Goal: Information Seeking & Learning: Learn about a topic

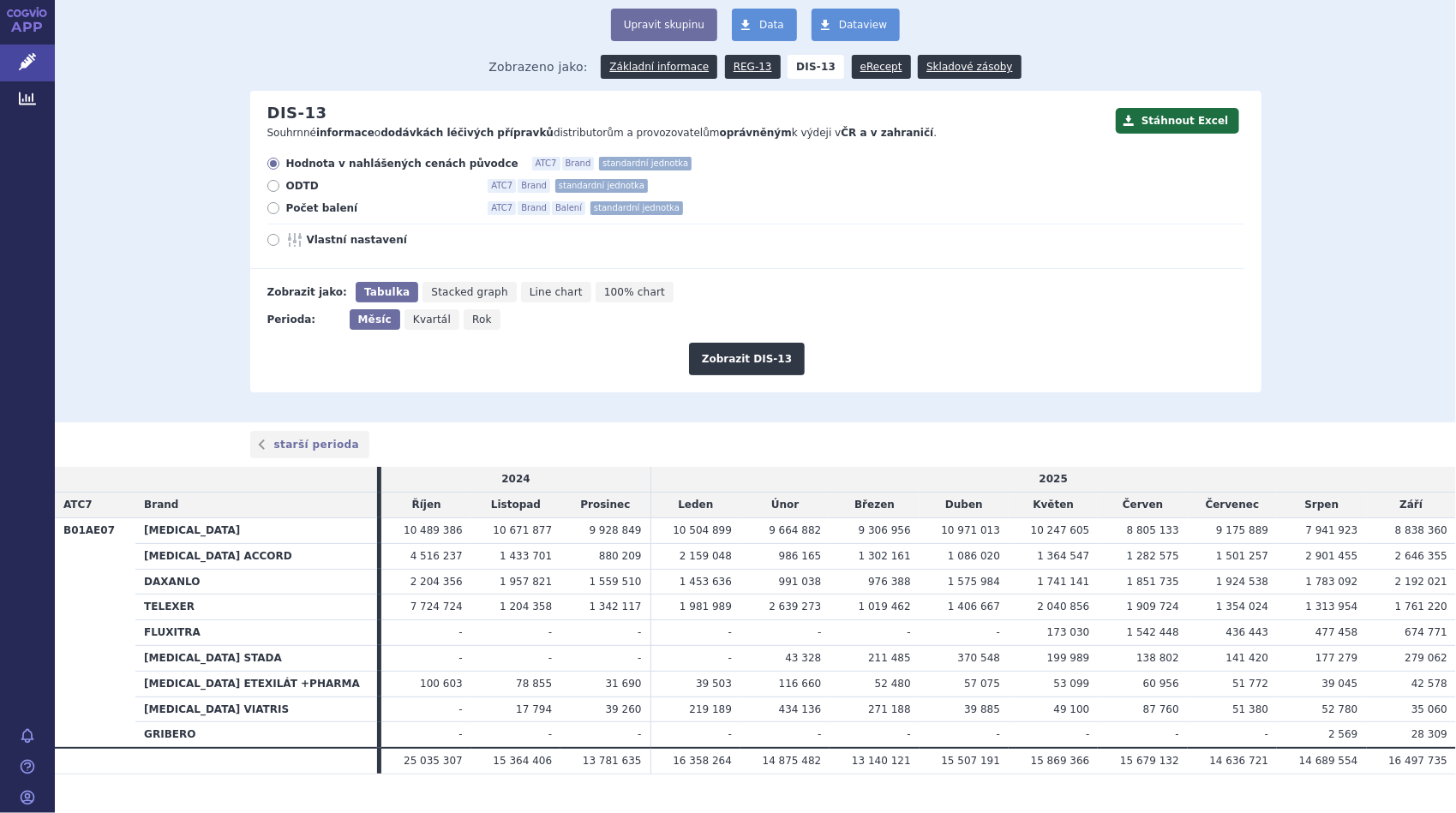
scroll to position [132, 0]
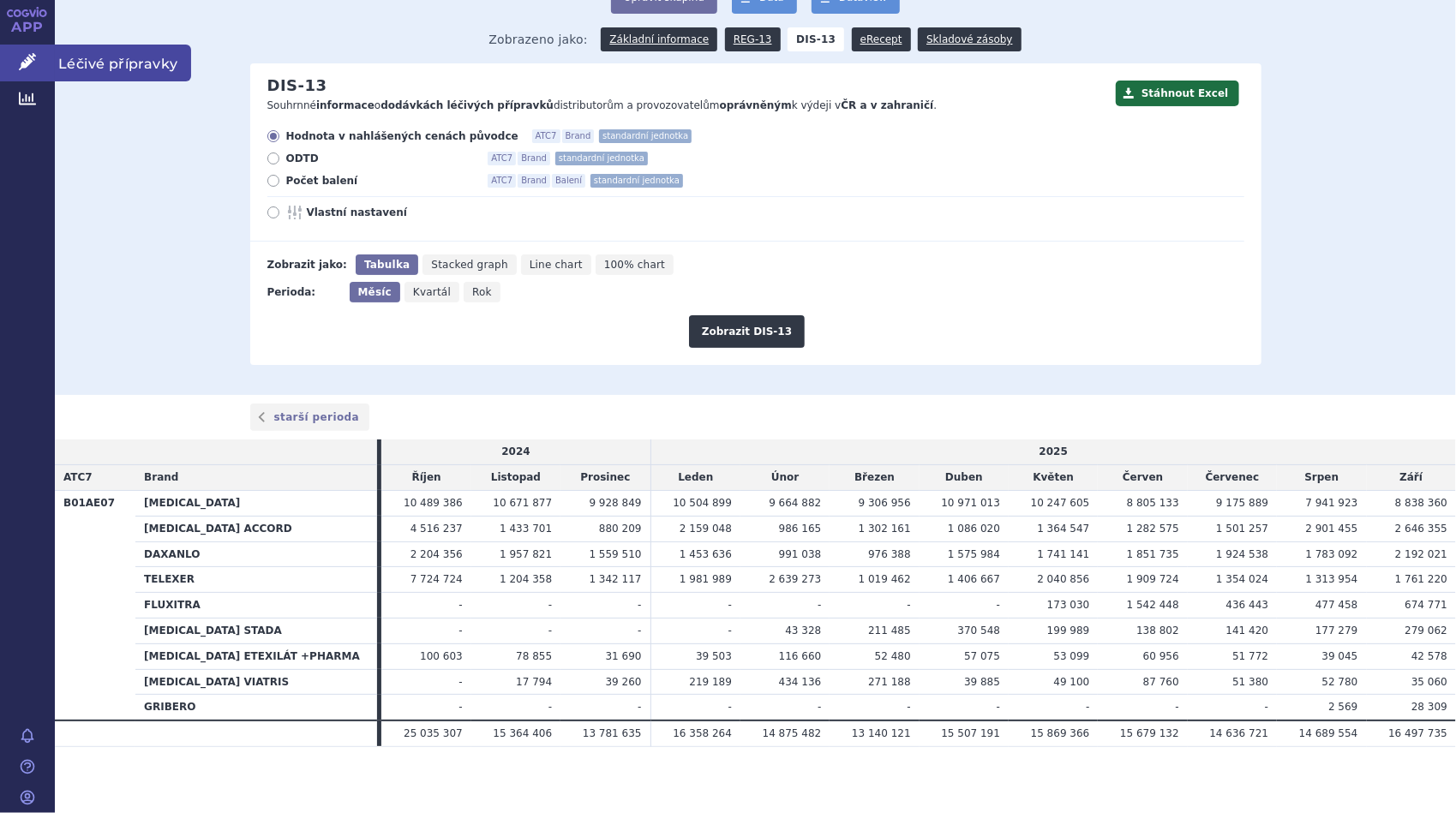
click at [72, 69] on span "Léčivé přípravky" at bounding box center [123, 62] width 136 height 36
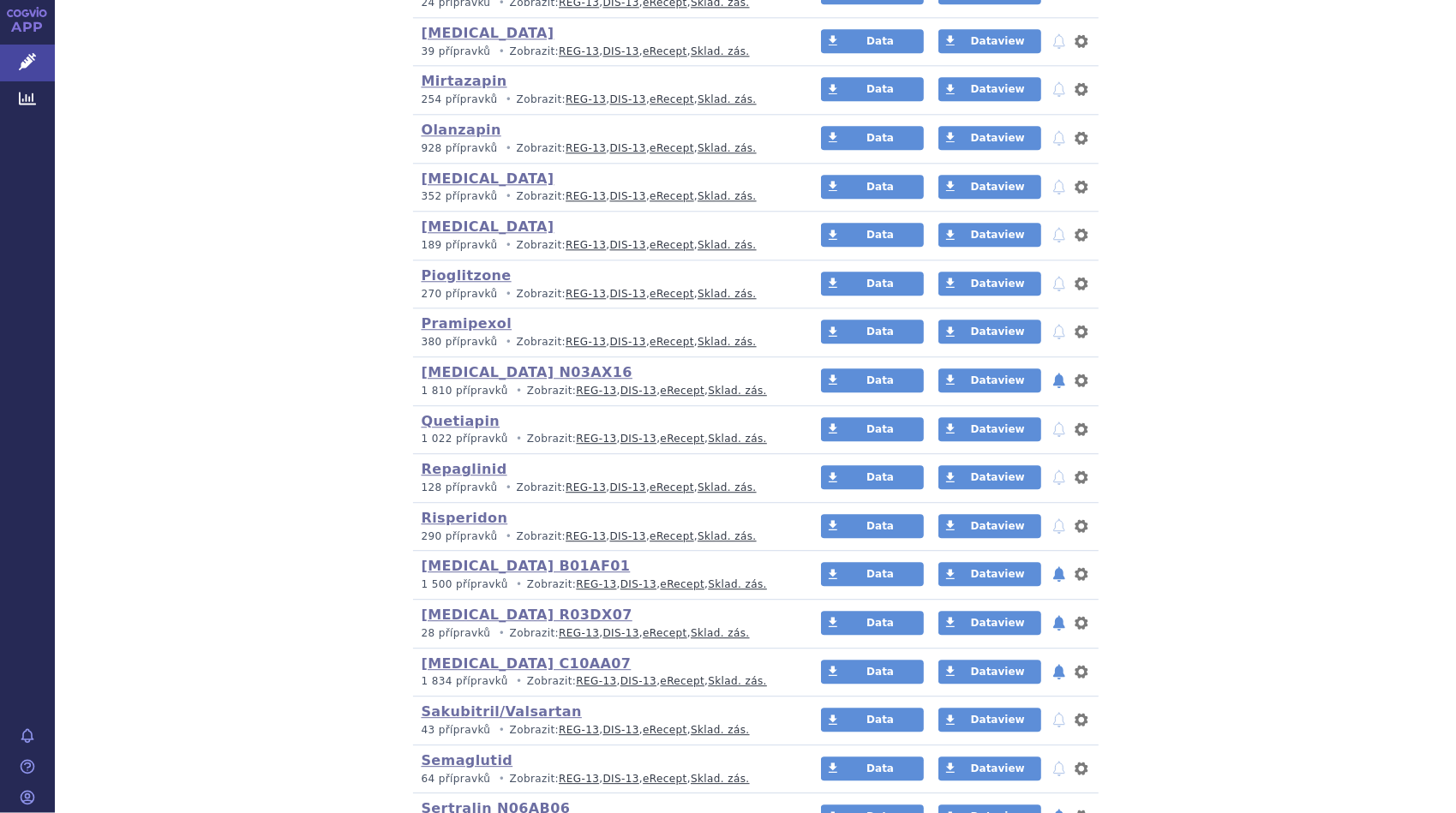
scroll to position [2998, 0]
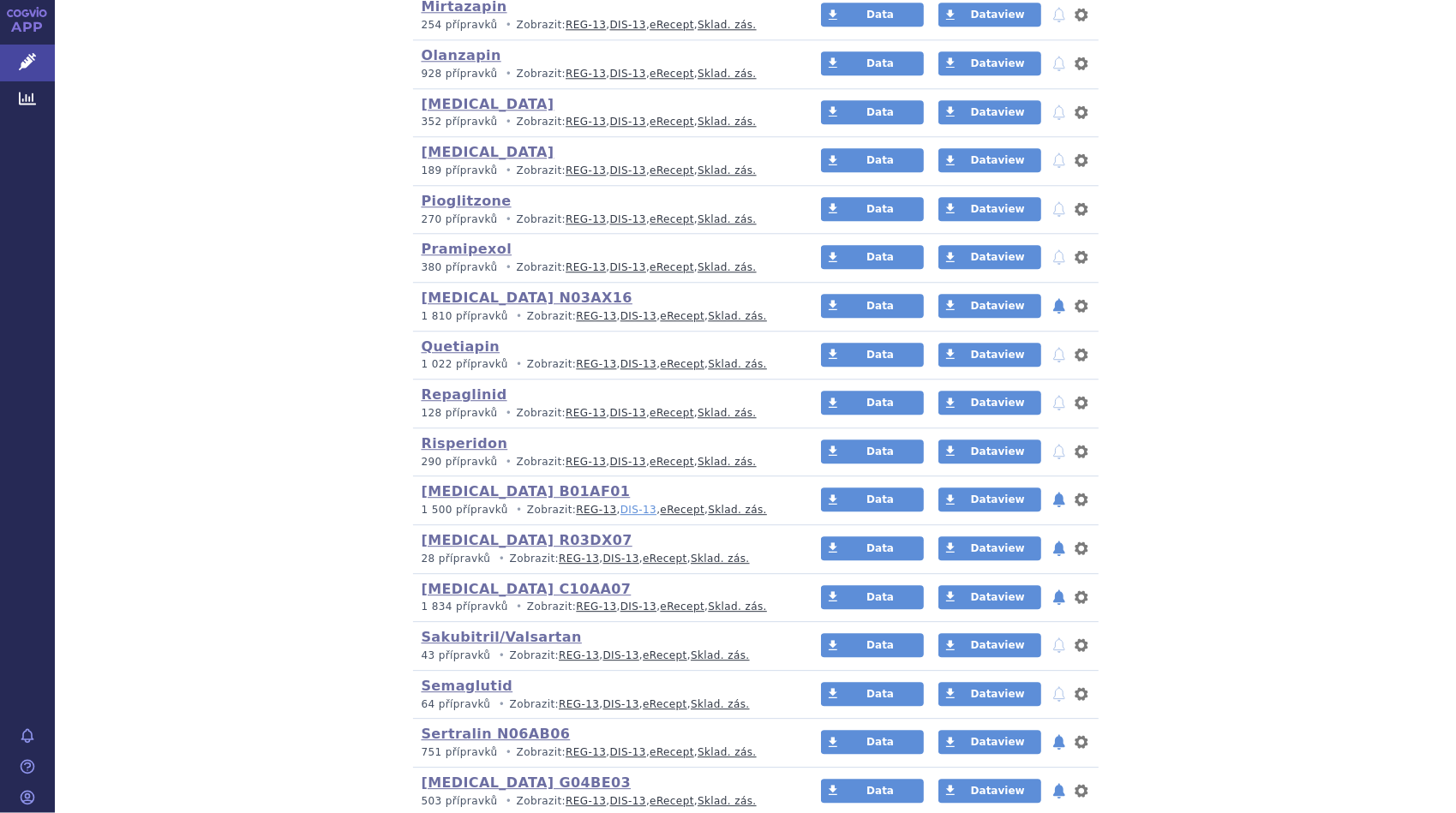
click at [620, 504] on link "DIS-13" at bounding box center [637, 510] width 36 height 12
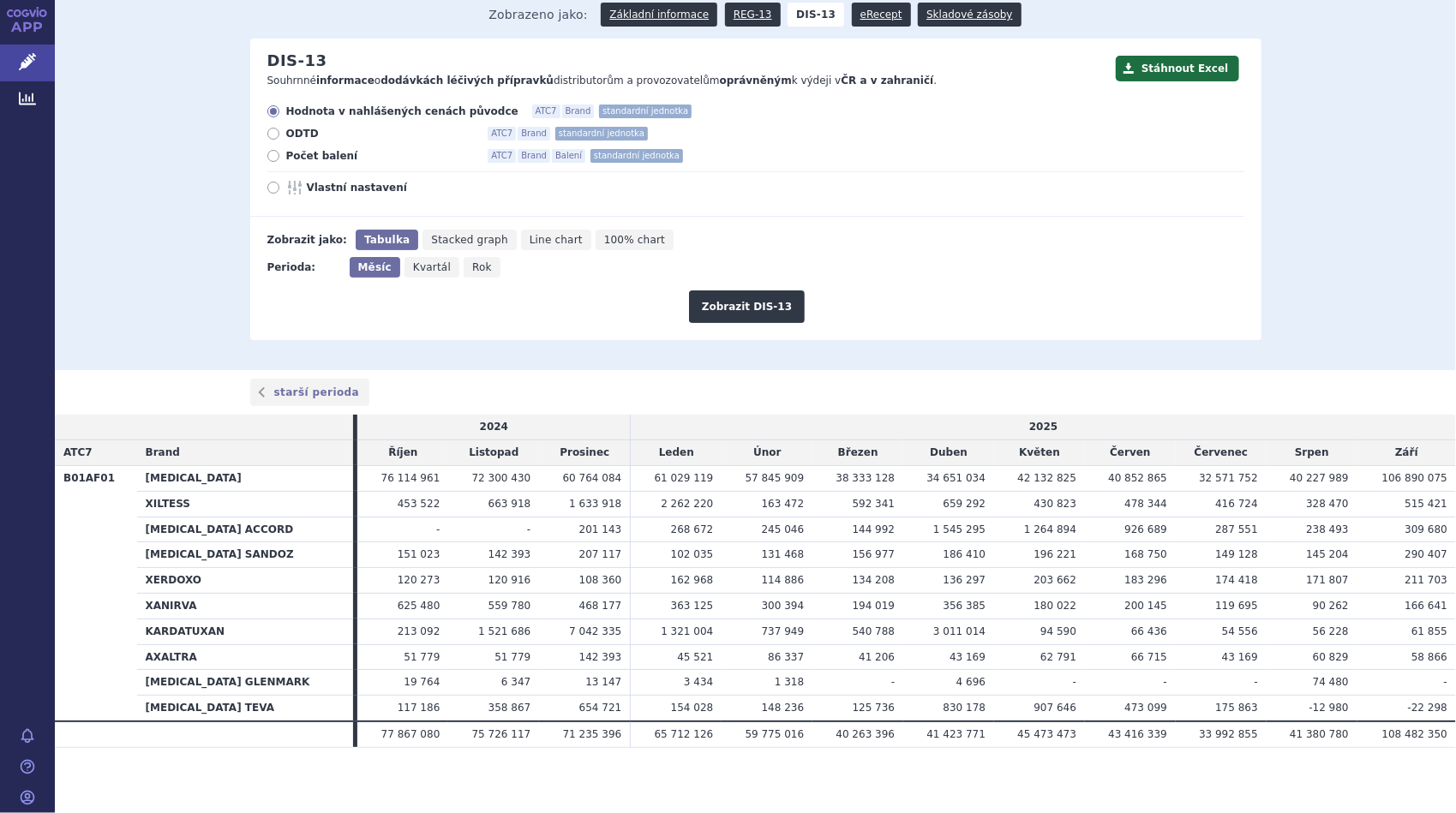
scroll to position [158, 0]
click at [86, 71] on span "Léčivé přípravky" at bounding box center [123, 62] width 136 height 36
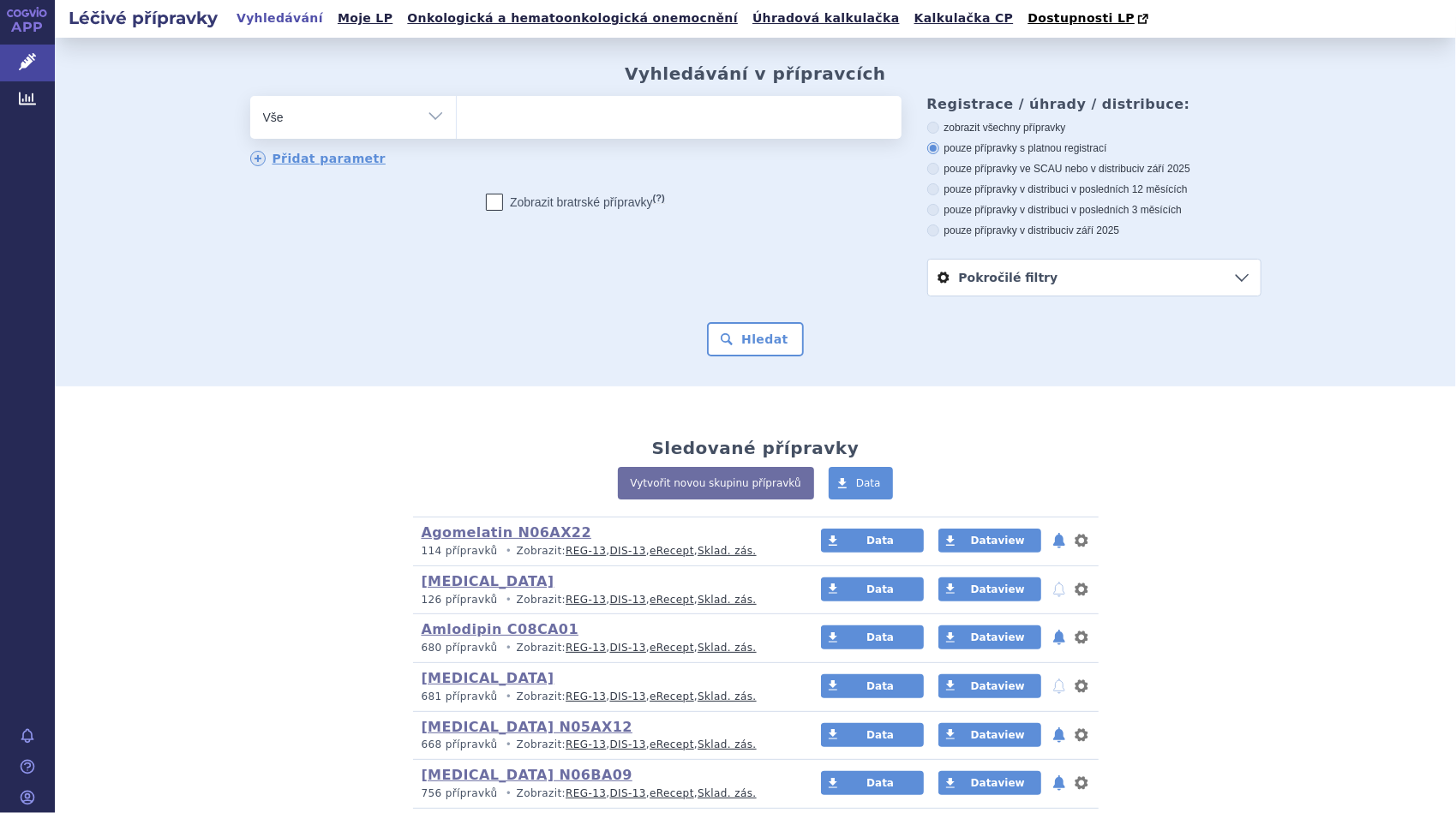
scroll to position [171, 0]
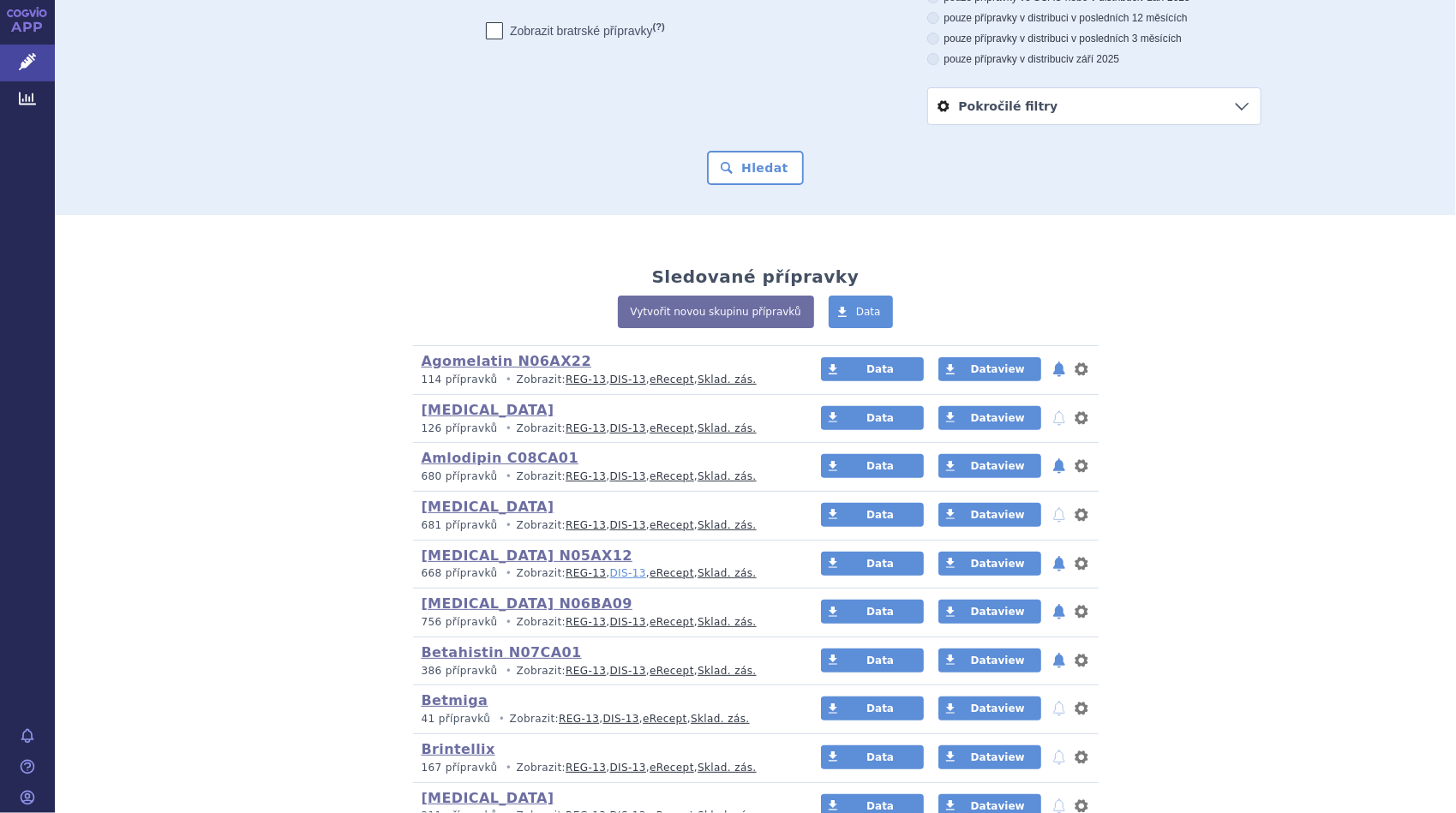
click at [610, 572] on link "DIS-13" at bounding box center [628, 573] width 36 height 12
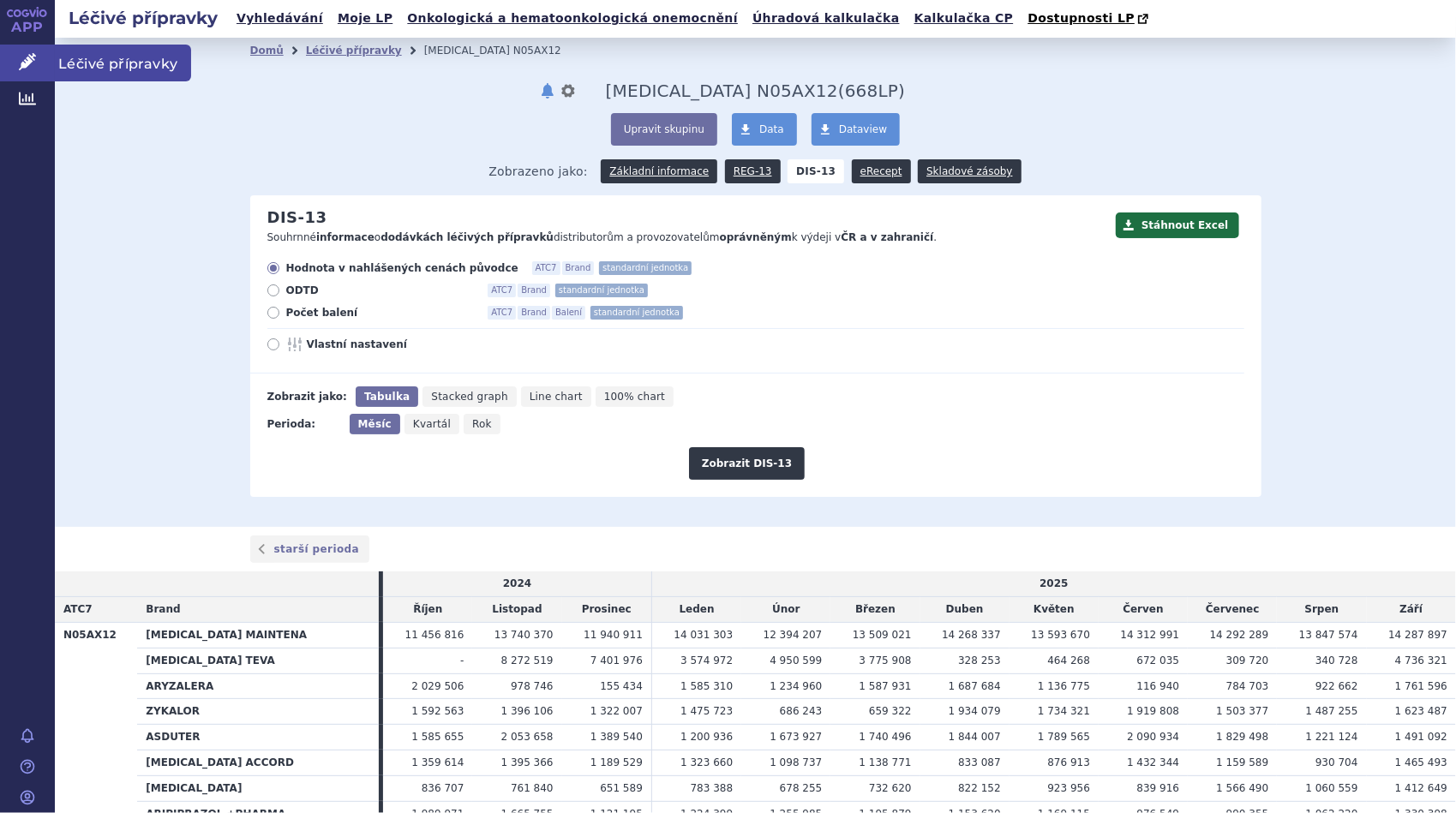
click at [85, 58] on span "Léčivé přípravky" at bounding box center [123, 62] width 136 height 36
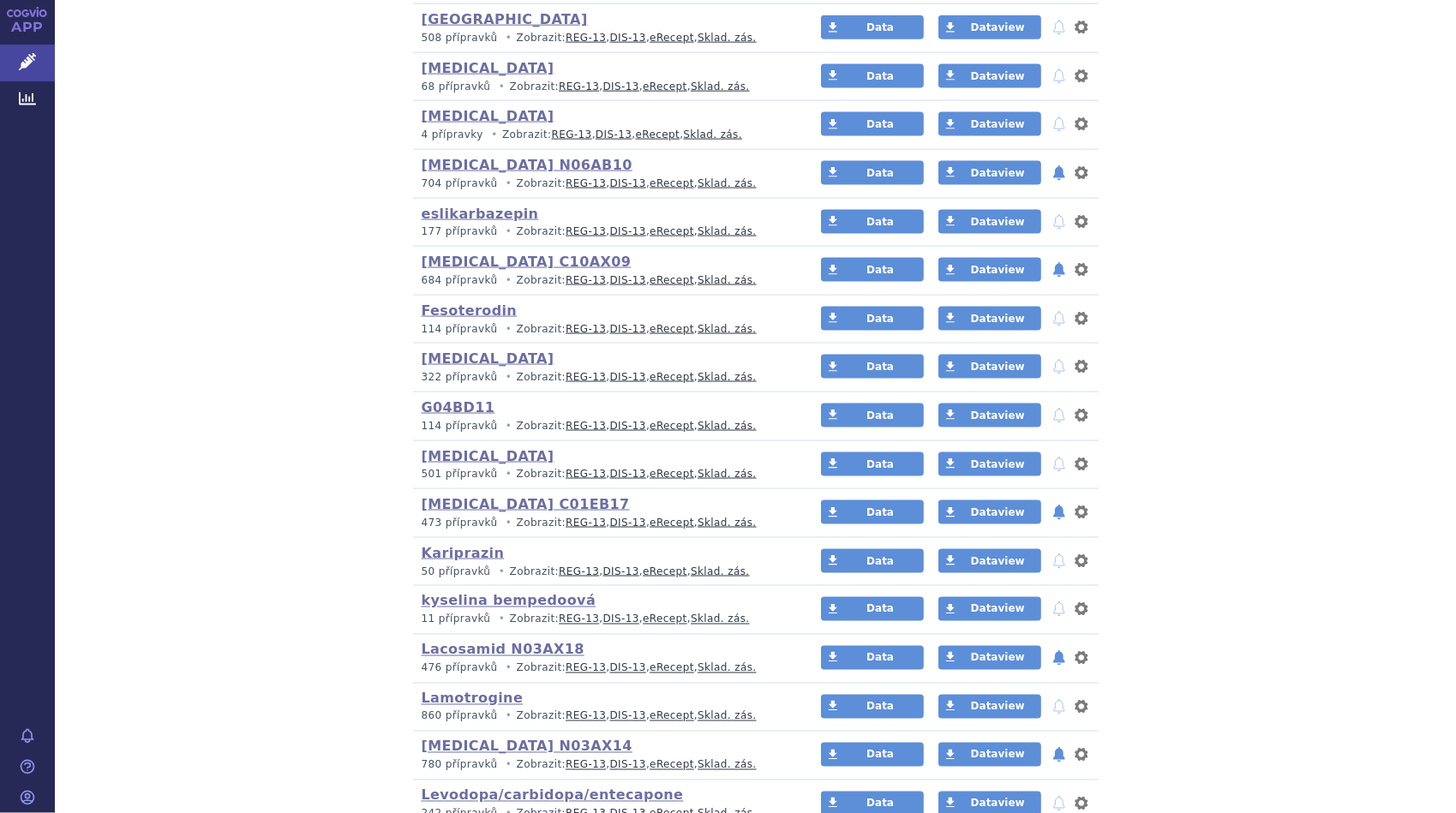
scroll to position [1628, 0]
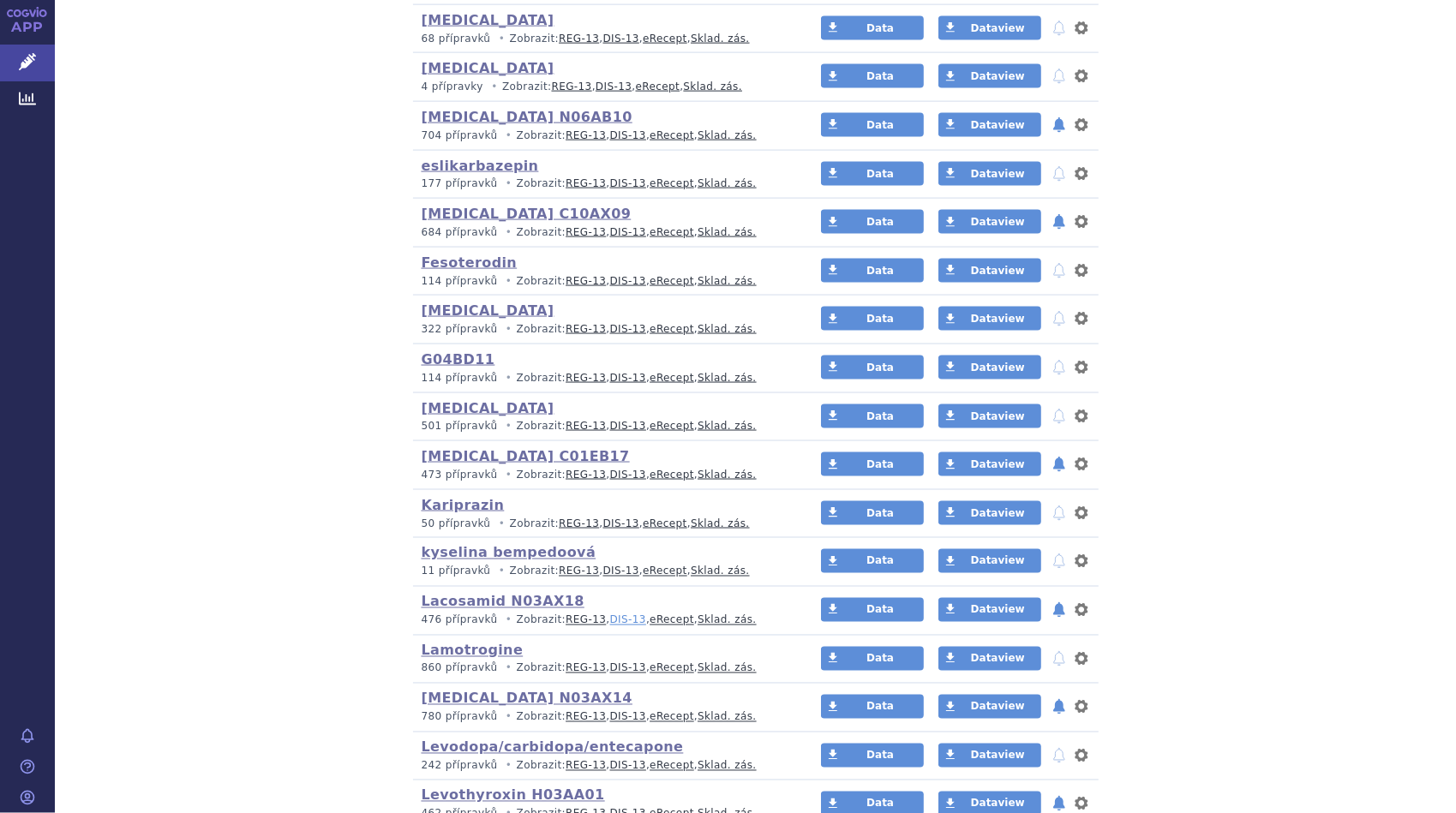
click at [610, 615] on link "DIS-13" at bounding box center [628, 621] width 36 height 12
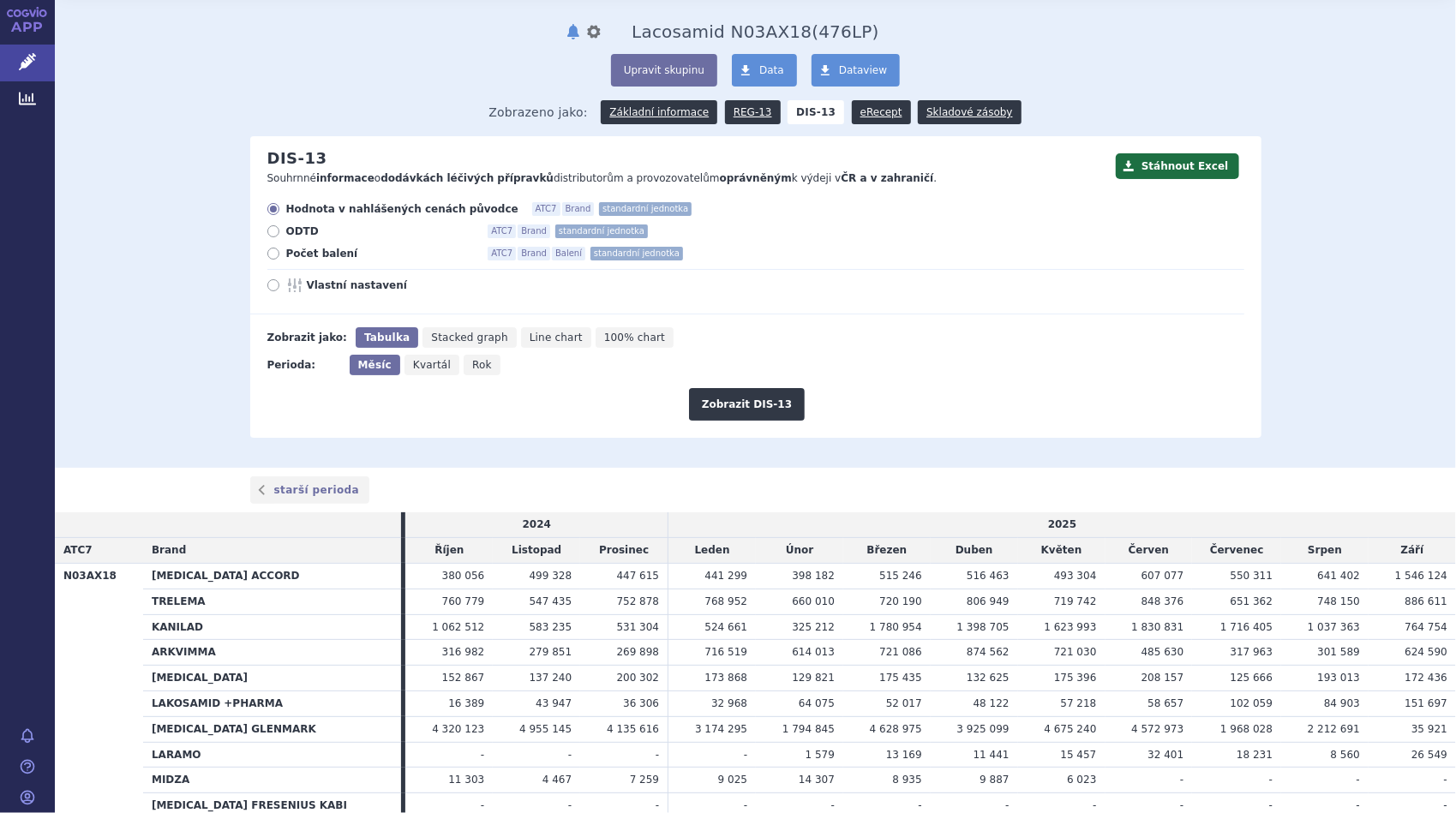
scroll to position [85, 0]
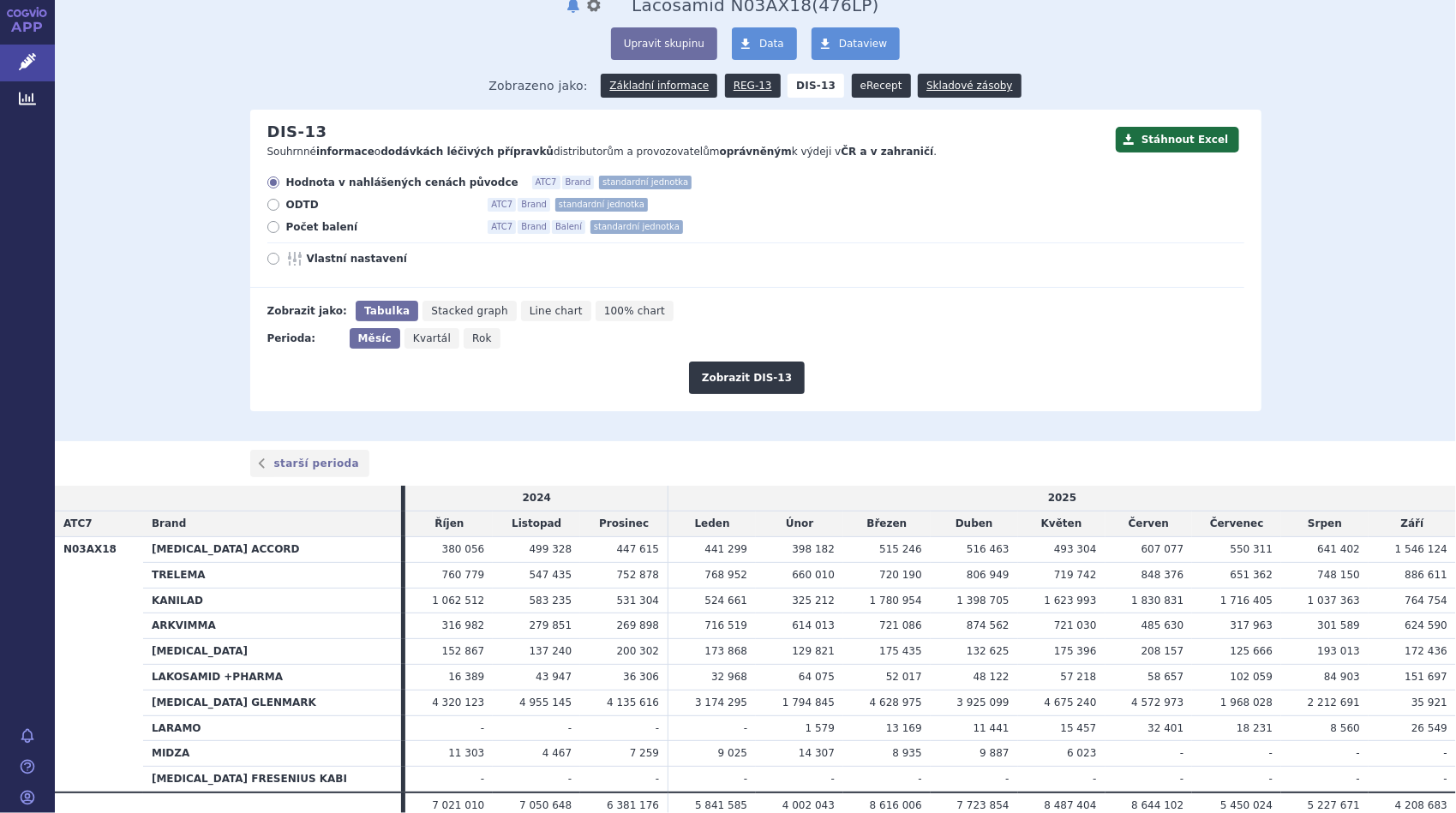
click at [858, 89] on link "eRecept" at bounding box center [881, 86] width 59 height 24
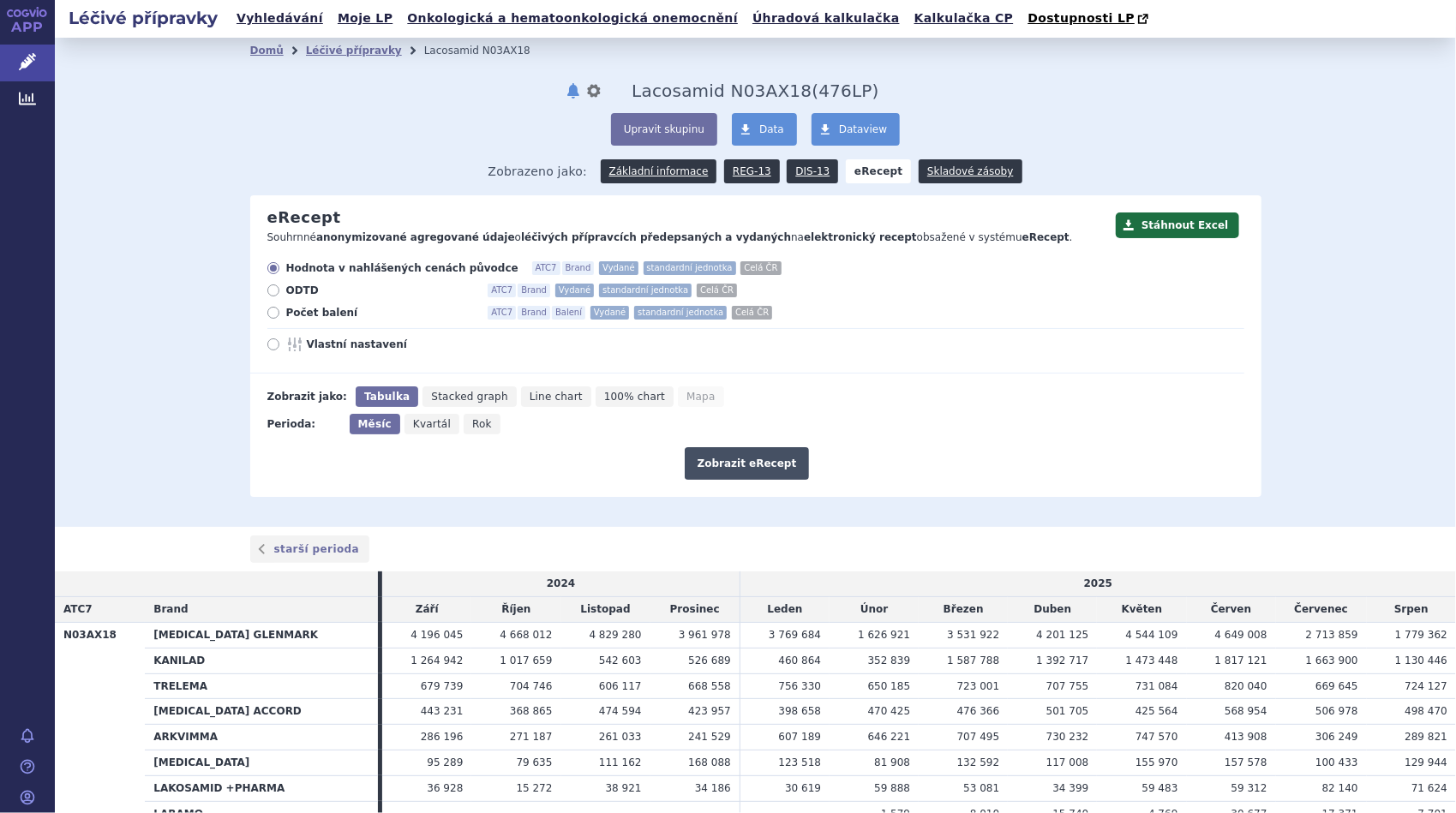
click at [745, 464] on button "Zobrazit eRecept" at bounding box center [747, 463] width 125 height 32
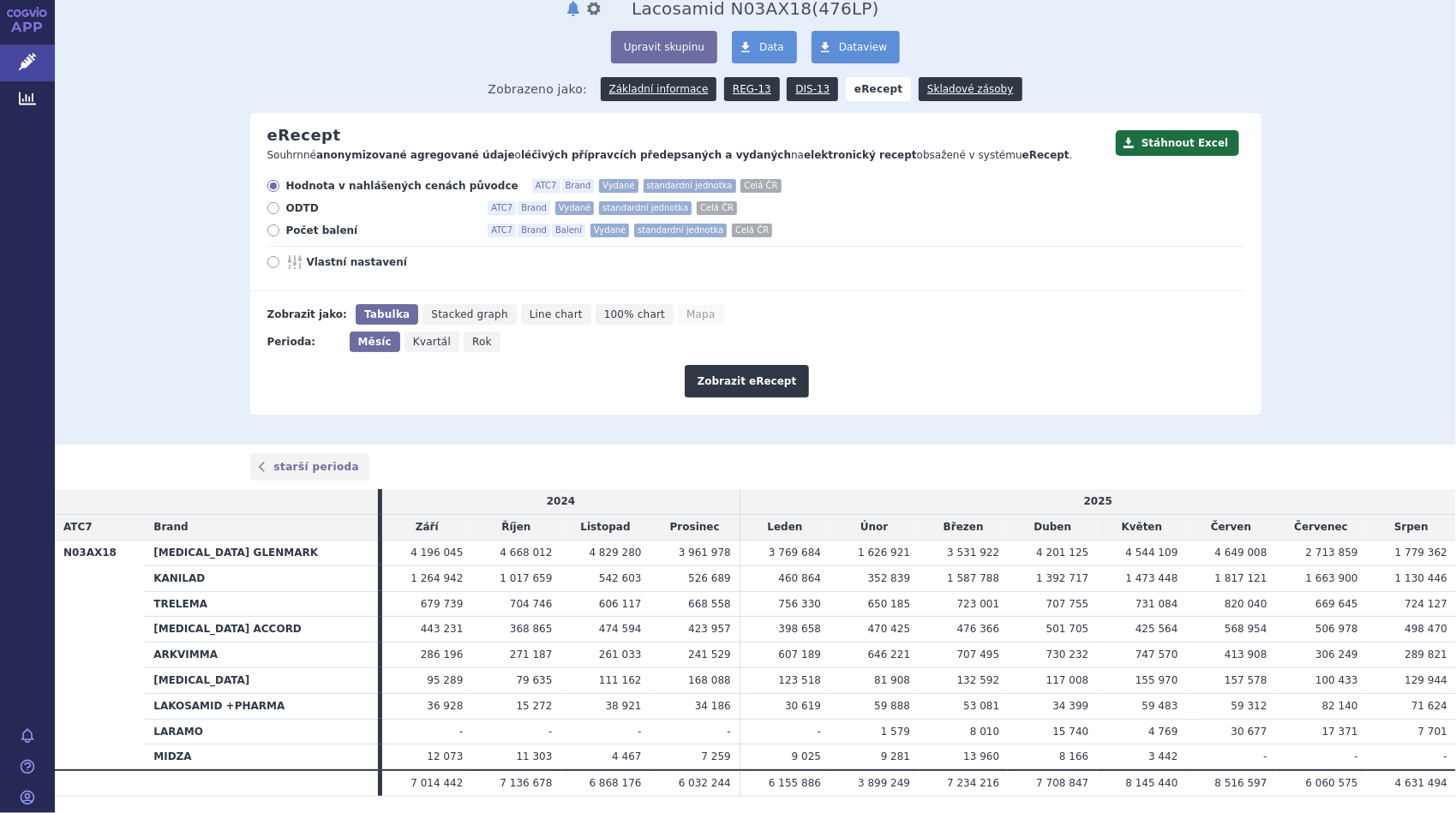
scroll to position [85, 0]
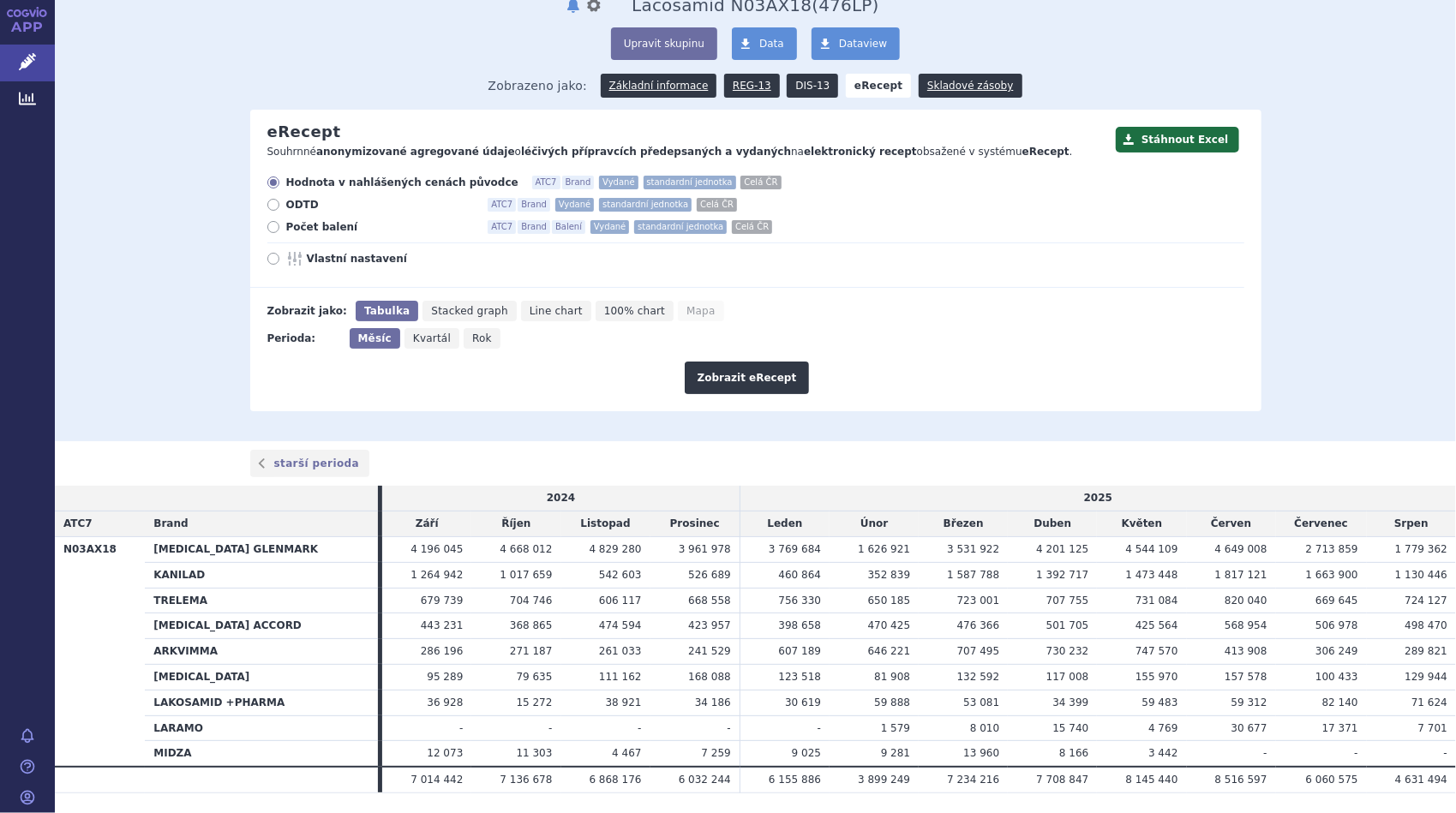
click at [804, 84] on link "DIS-13" at bounding box center [812, 86] width 51 height 24
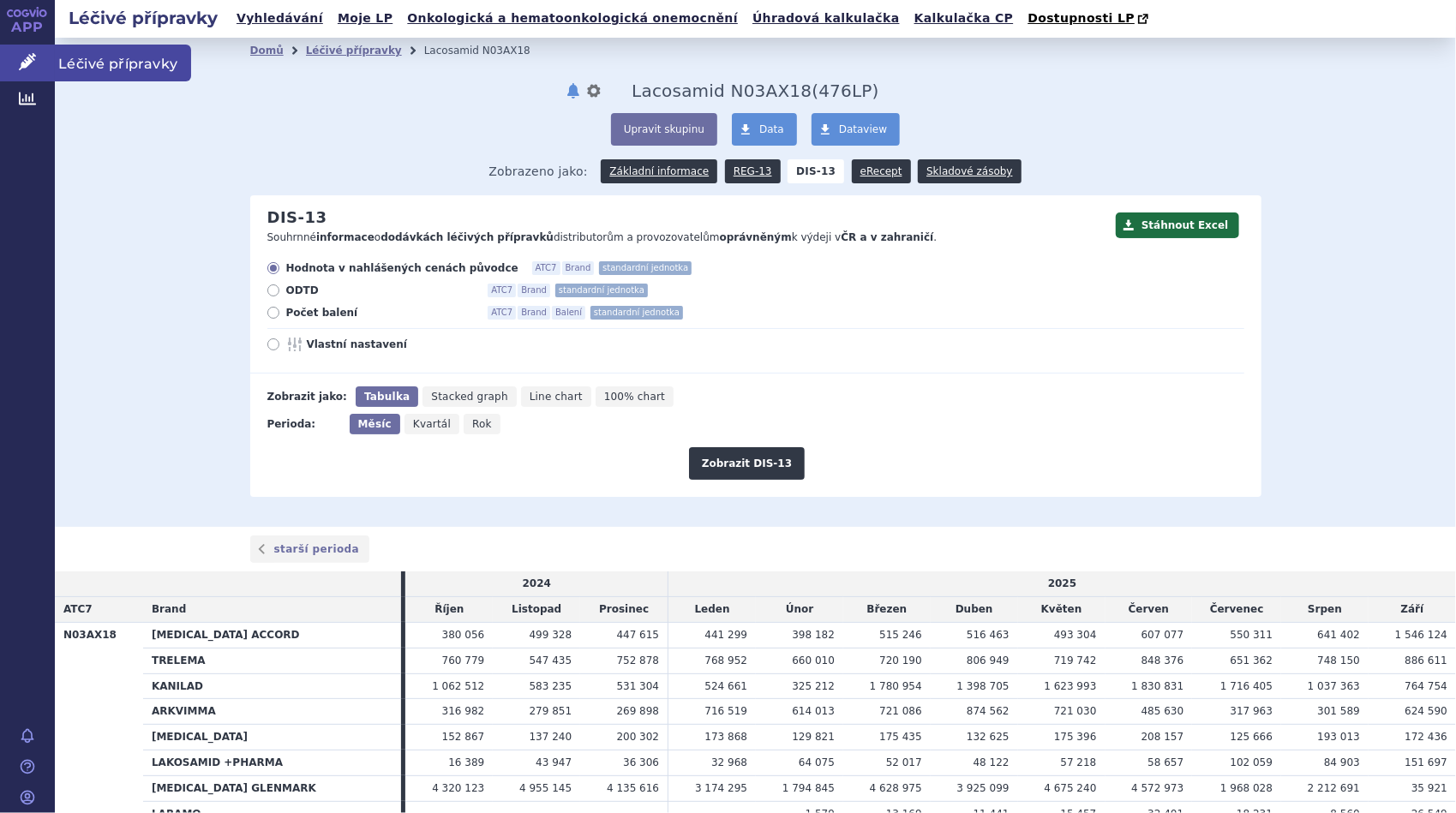
click at [106, 64] on span "Léčivé přípravky" at bounding box center [123, 62] width 136 height 36
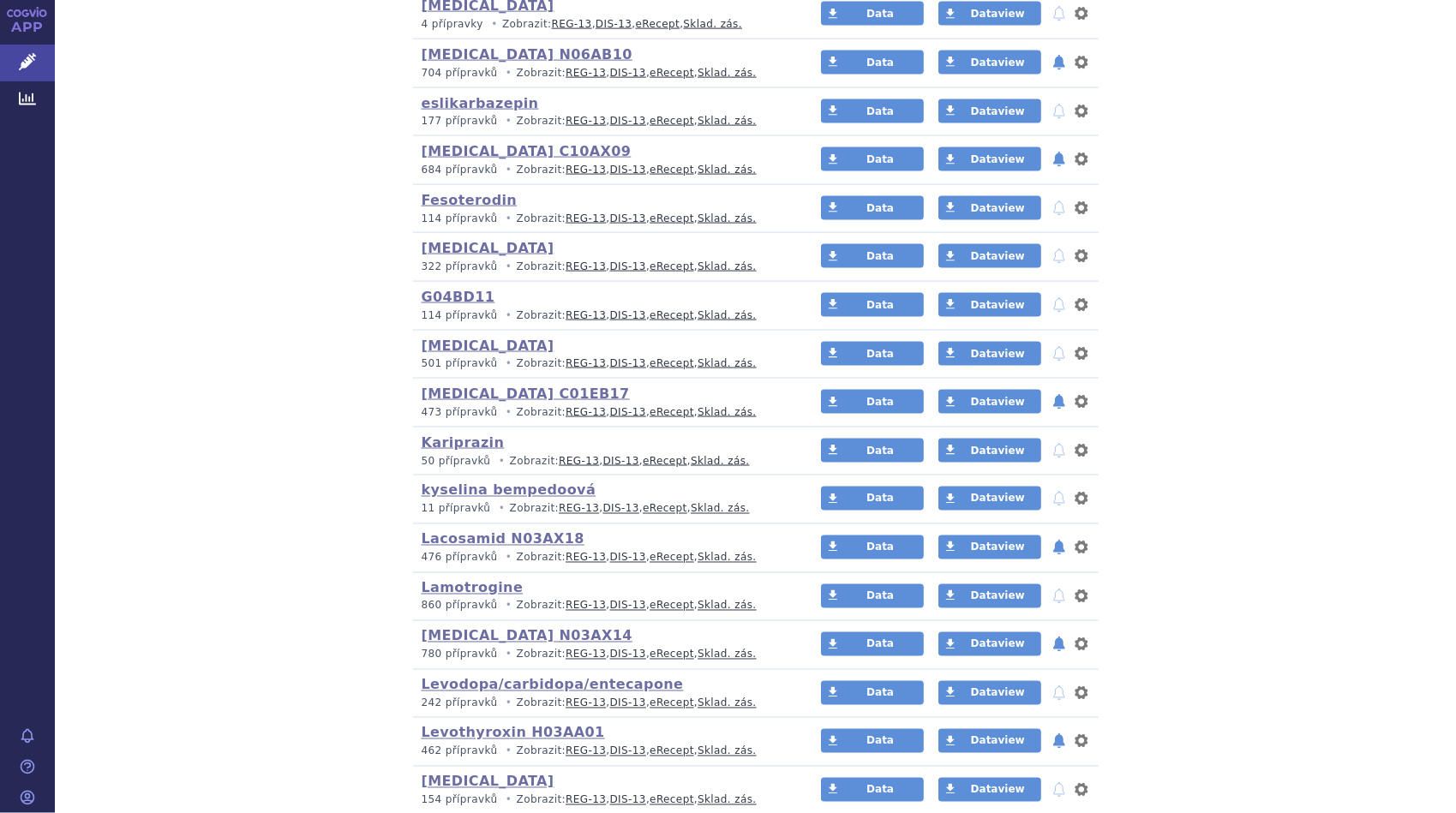
scroll to position [1713, 0]
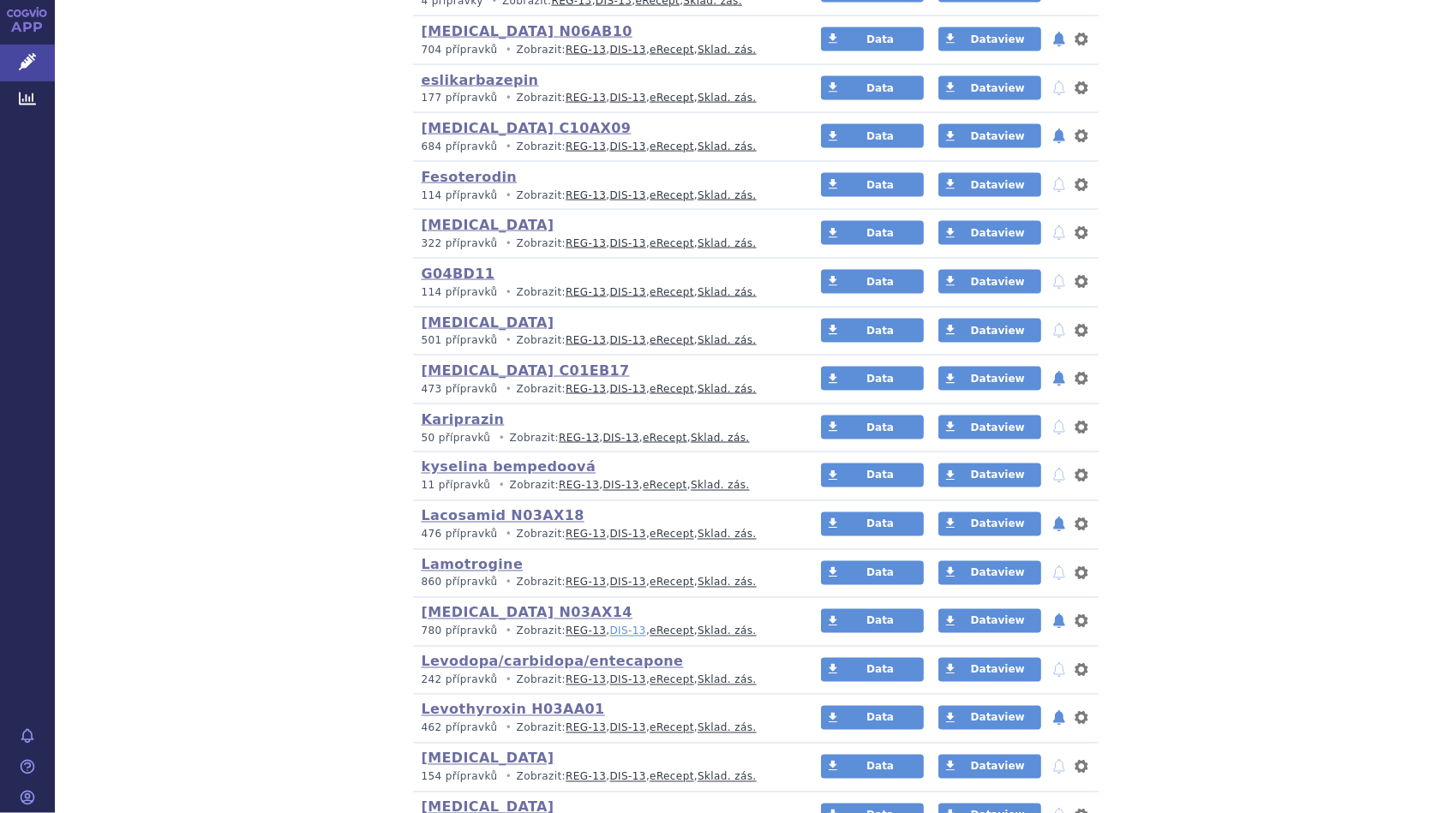
click at [613, 625] on link "DIS-13" at bounding box center [628, 631] width 36 height 12
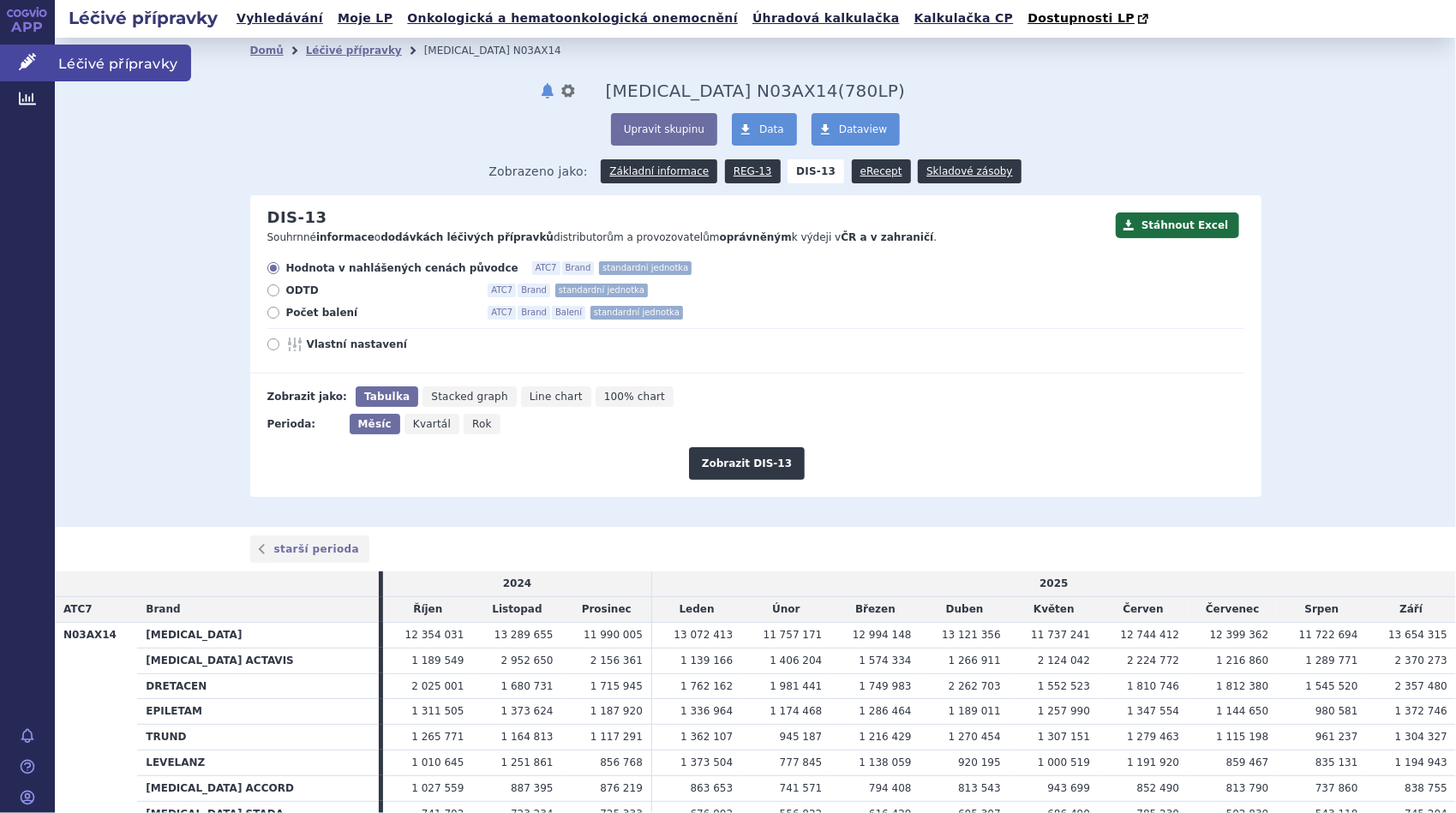
click at [80, 64] on span "Léčivé přípravky" at bounding box center [123, 62] width 136 height 36
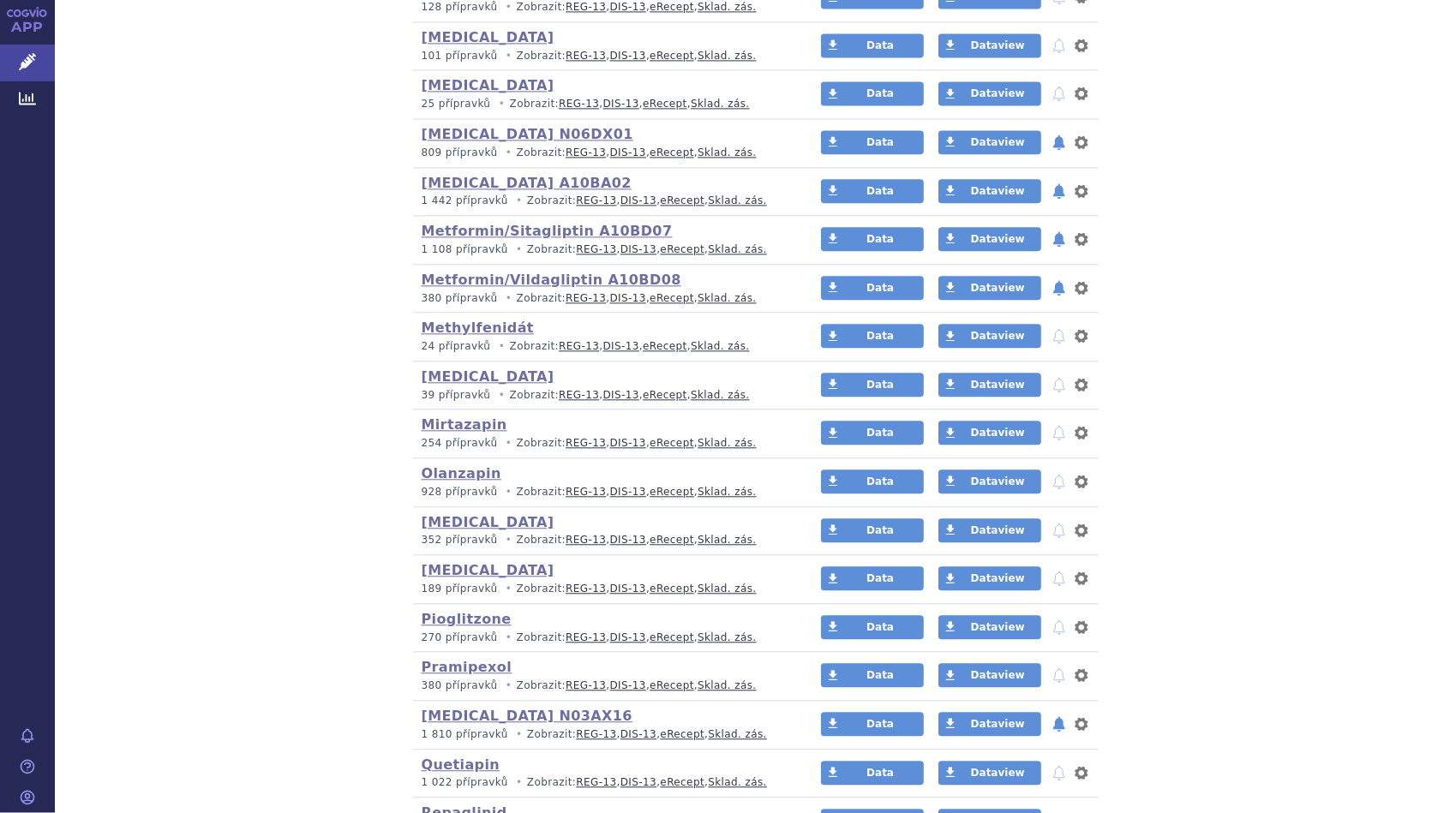
scroll to position [2570, 0]
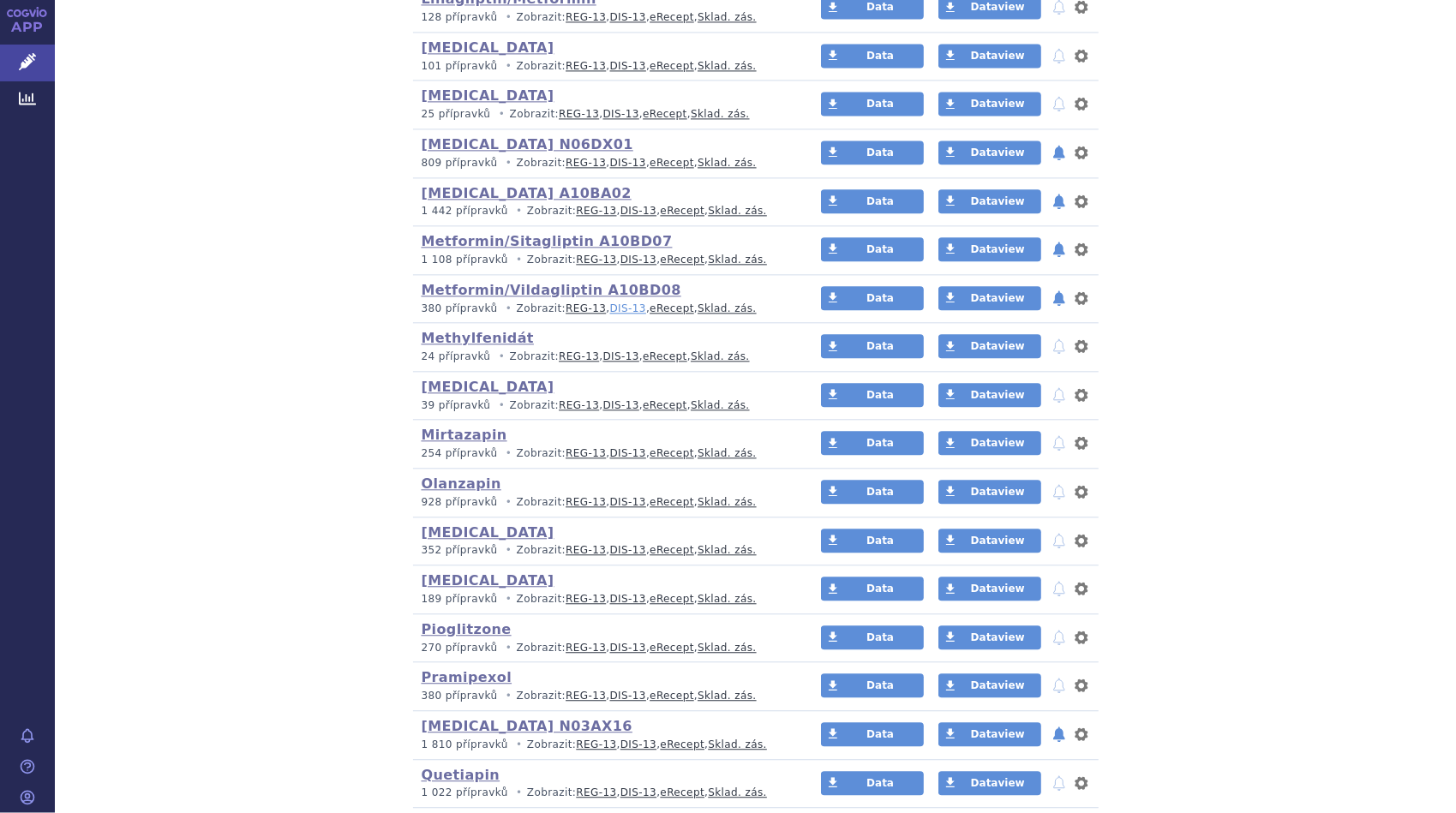
click at [610, 302] on link "DIS-13" at bounding box center [628, 308] width 36 height 12
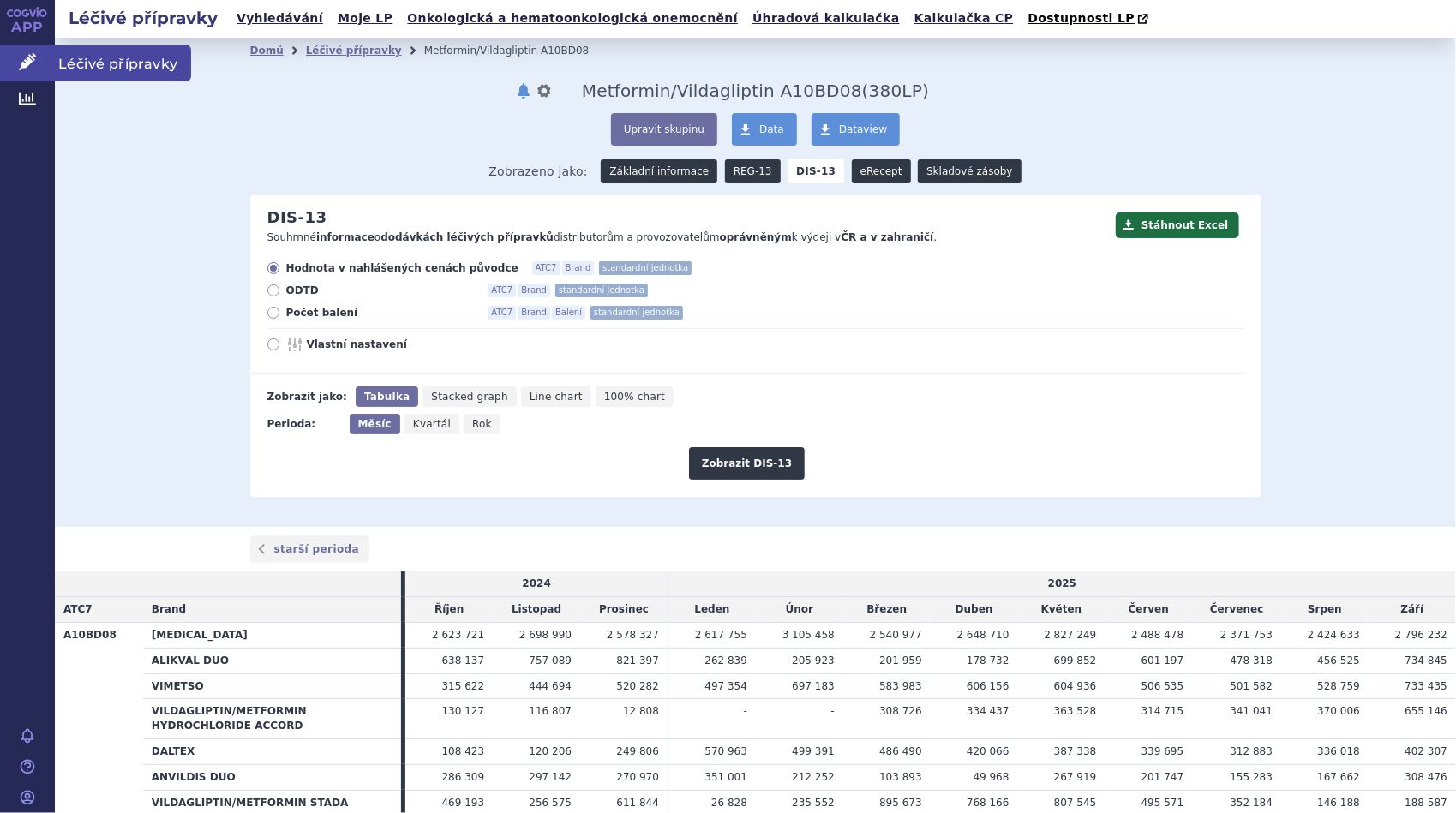
click at [106, 66] on span "Léčivé přípravky" at bounding box center [123, 62] width 136 height 36
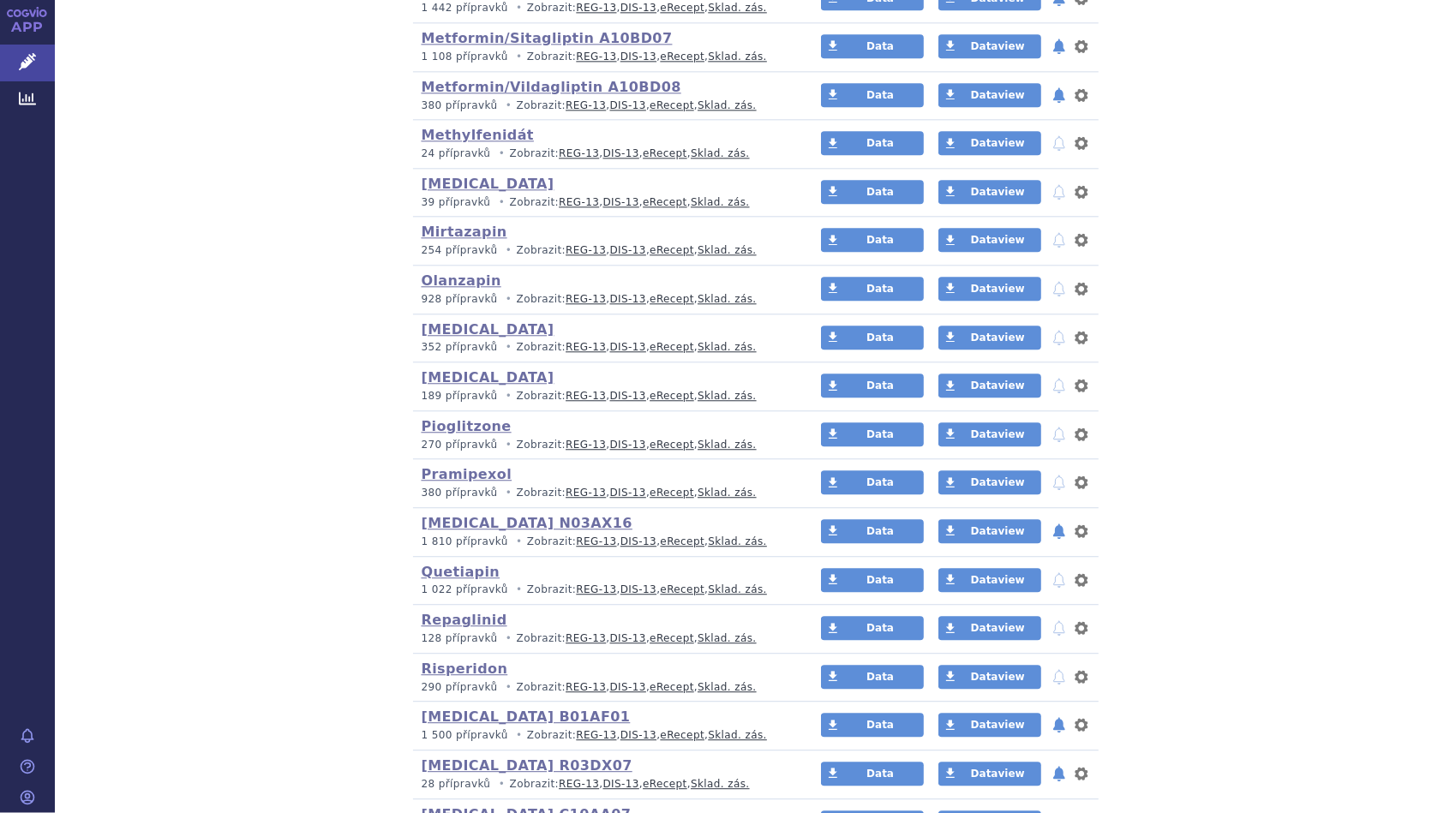
scroll to position [2826, 0]
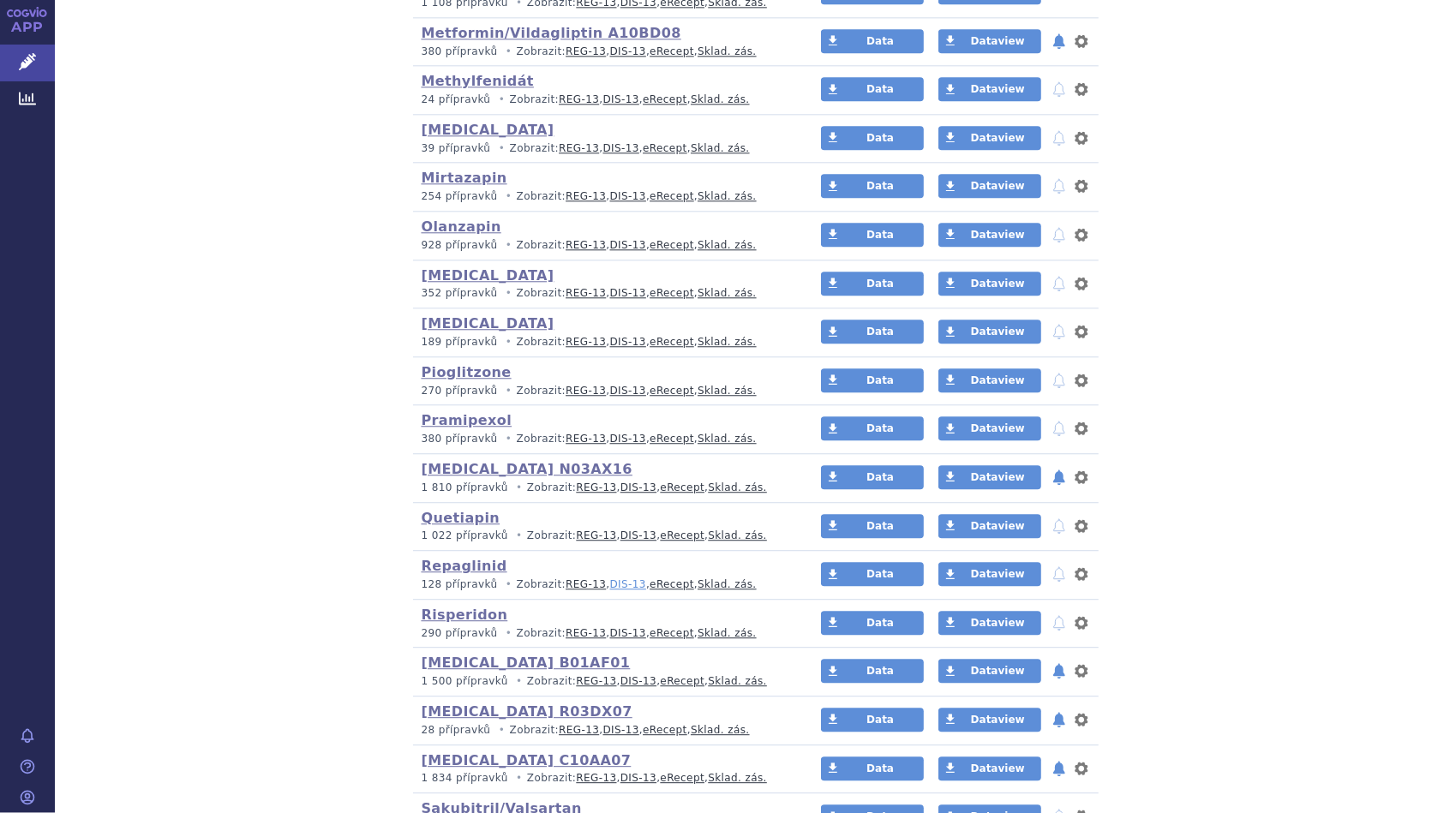
click at [610, 578] on link "DIS-13" at bounding box center [628, 584] width 36 height 12
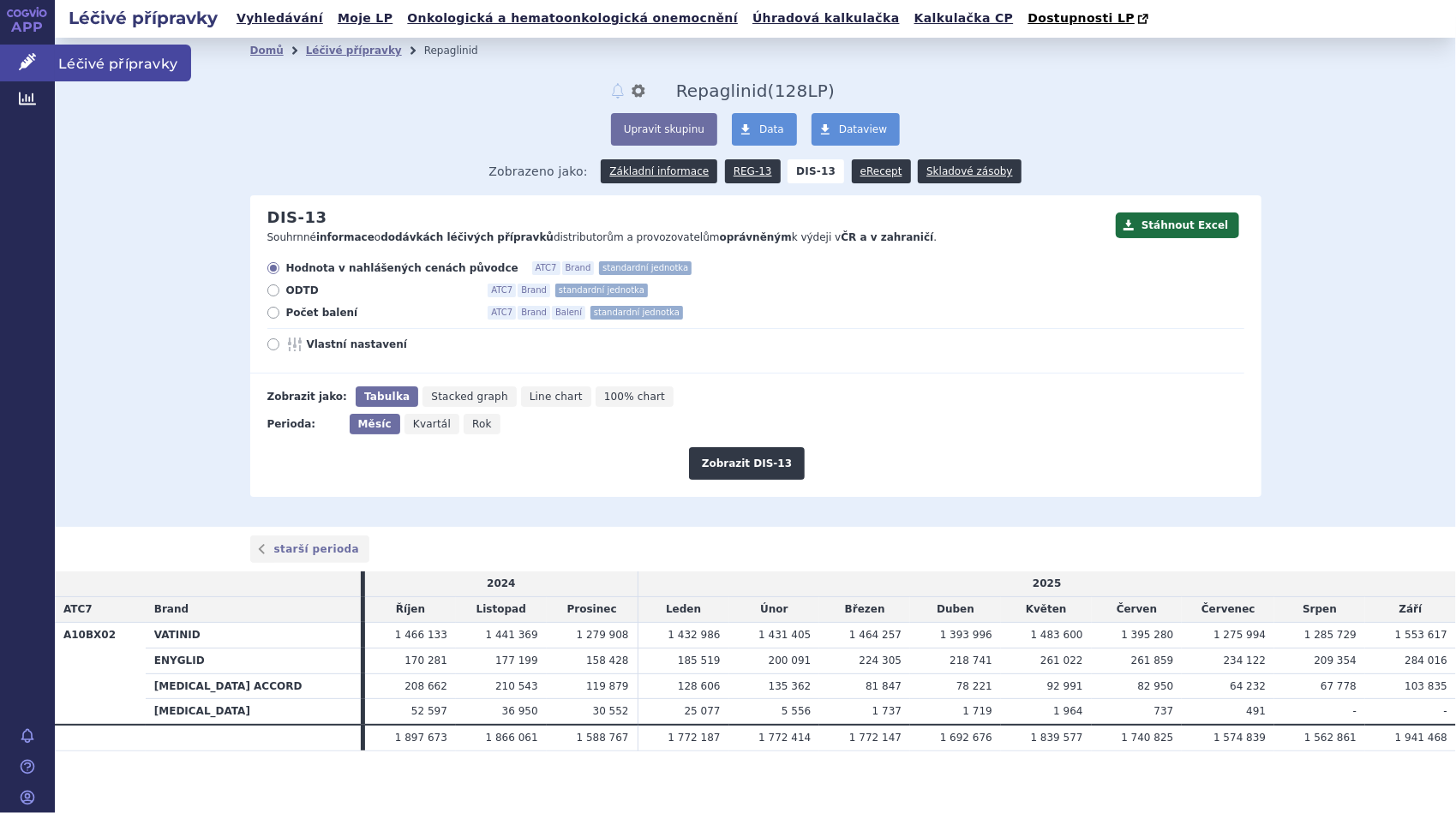
click at [104, 65] on span "Léčivé přípravky" at bounding box center [123, 62] width 136 height 36
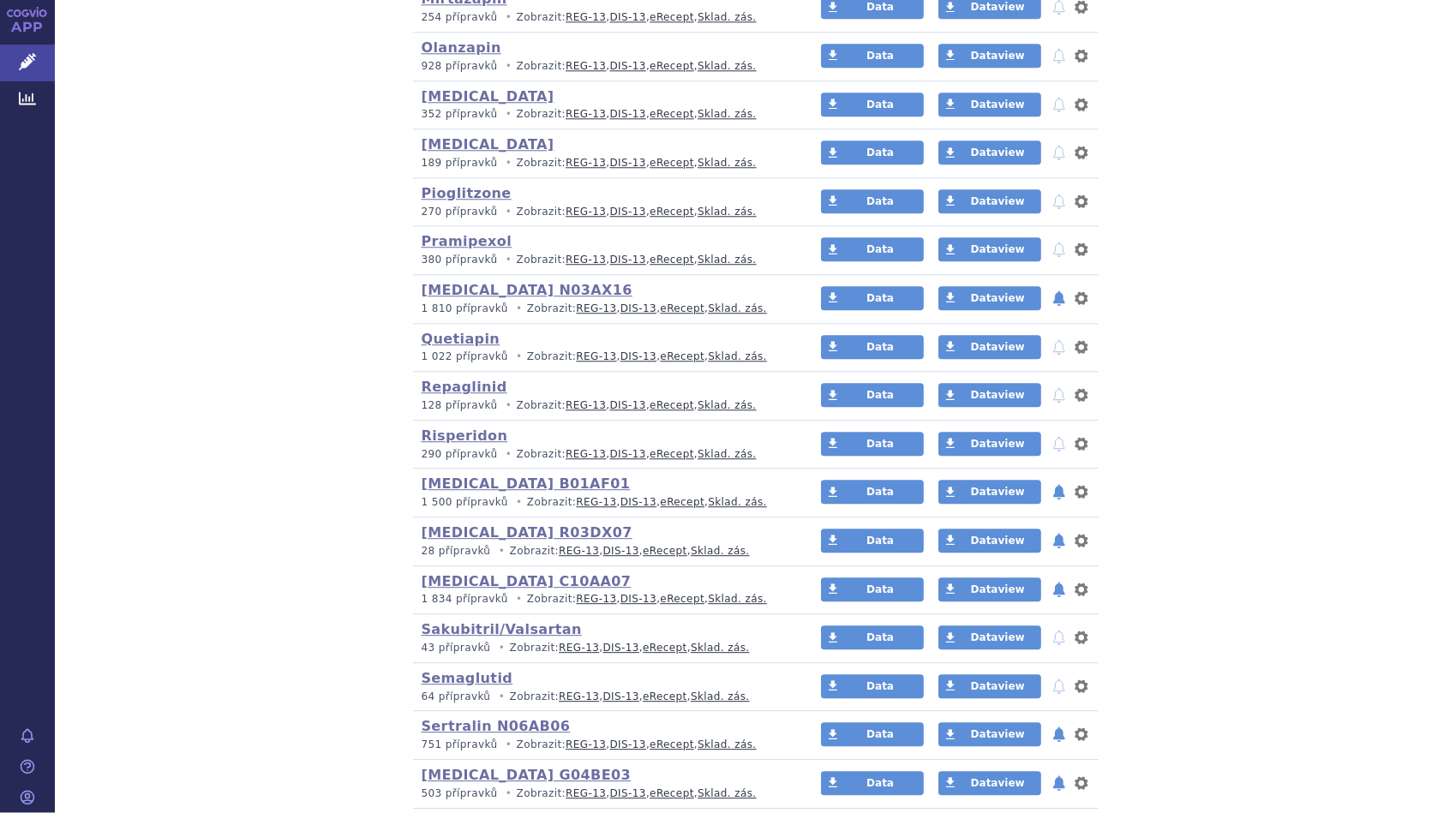
scroll to position [3169, 0]
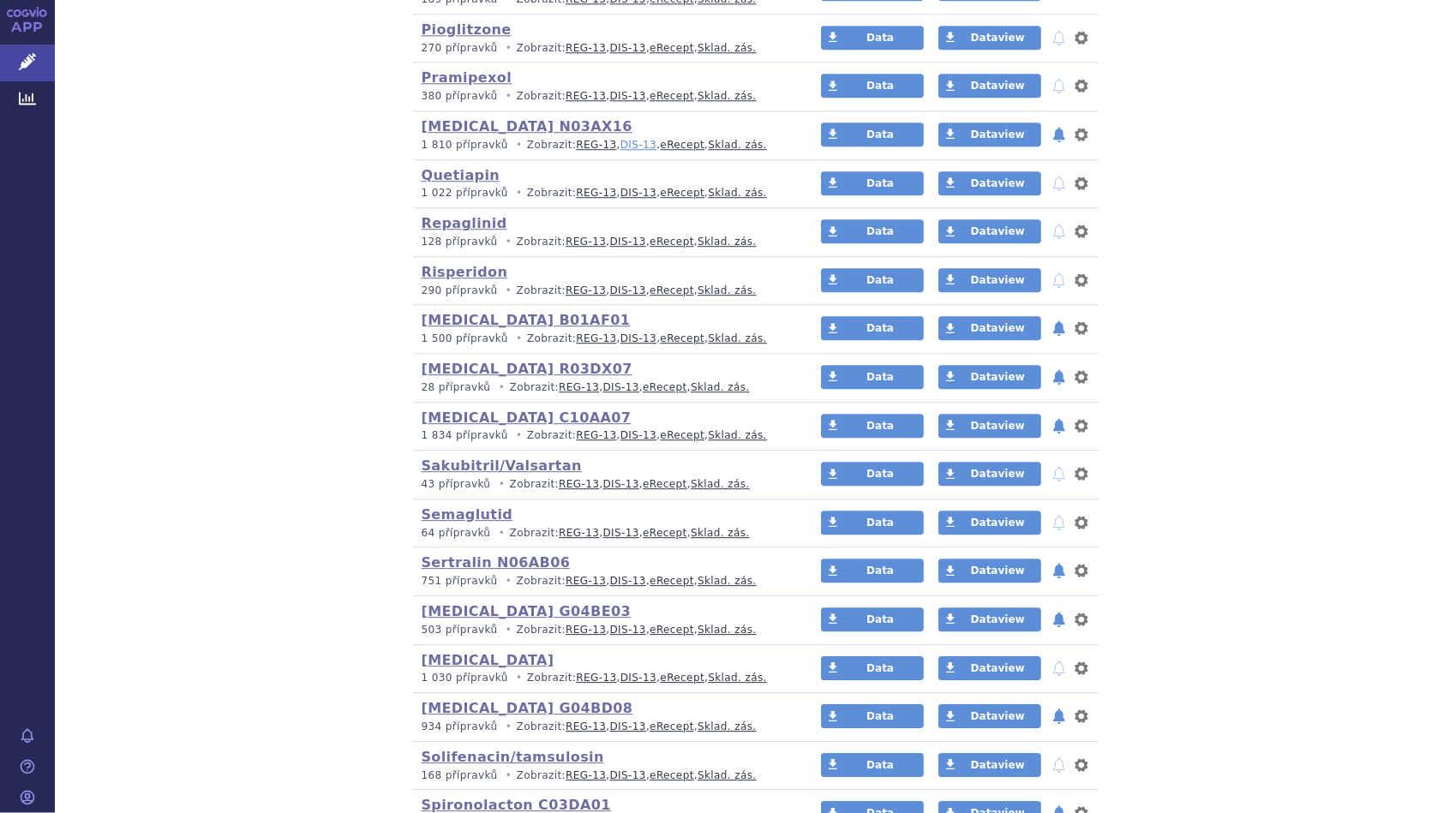
click at [620, 138] on link "DIS-13" at bounding box center [637, 144] width 36 height 12
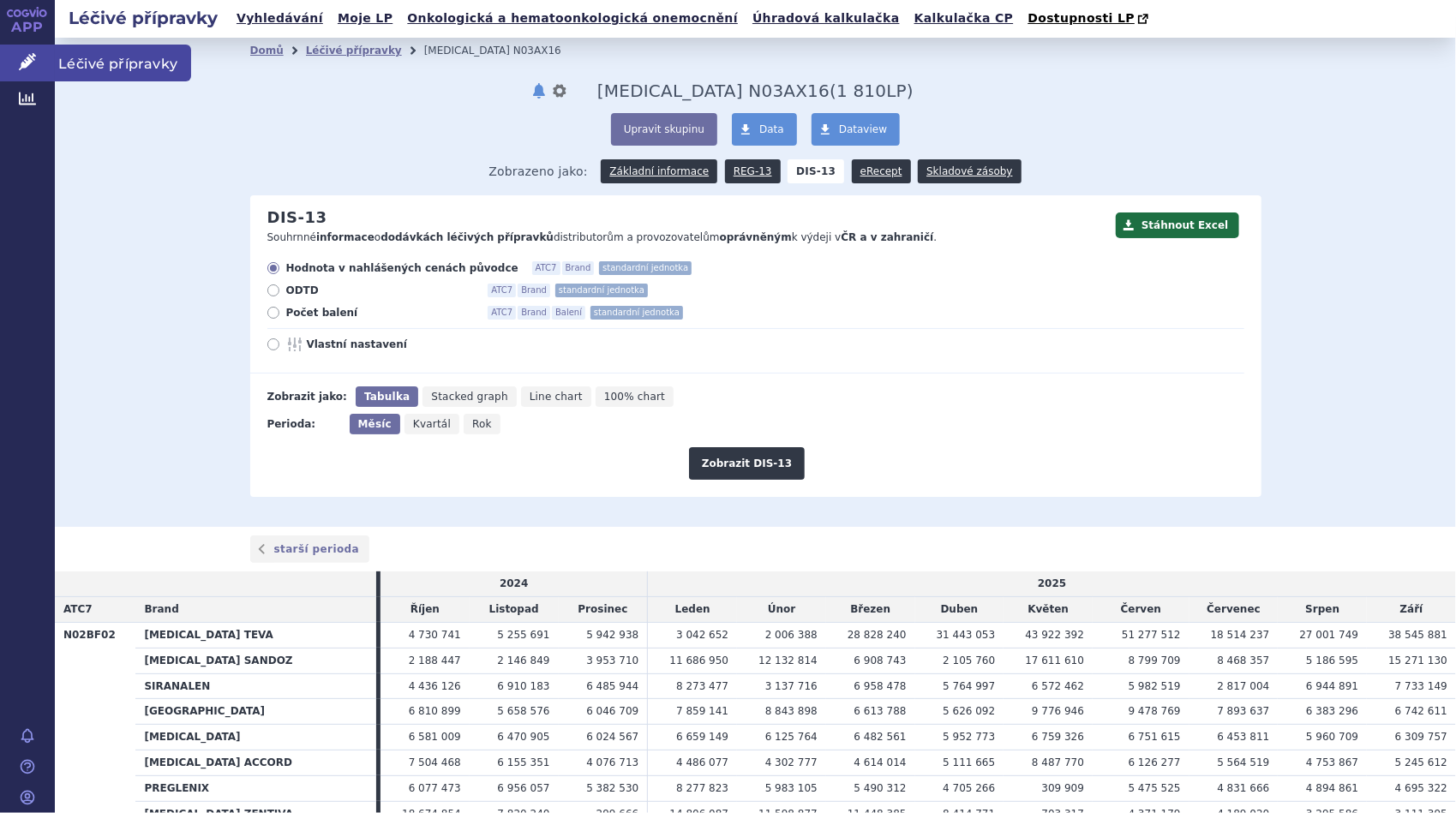
click at [93, 72] on span "Léčivé přípravky" at bounding box center [123, 62] width 136 height 36
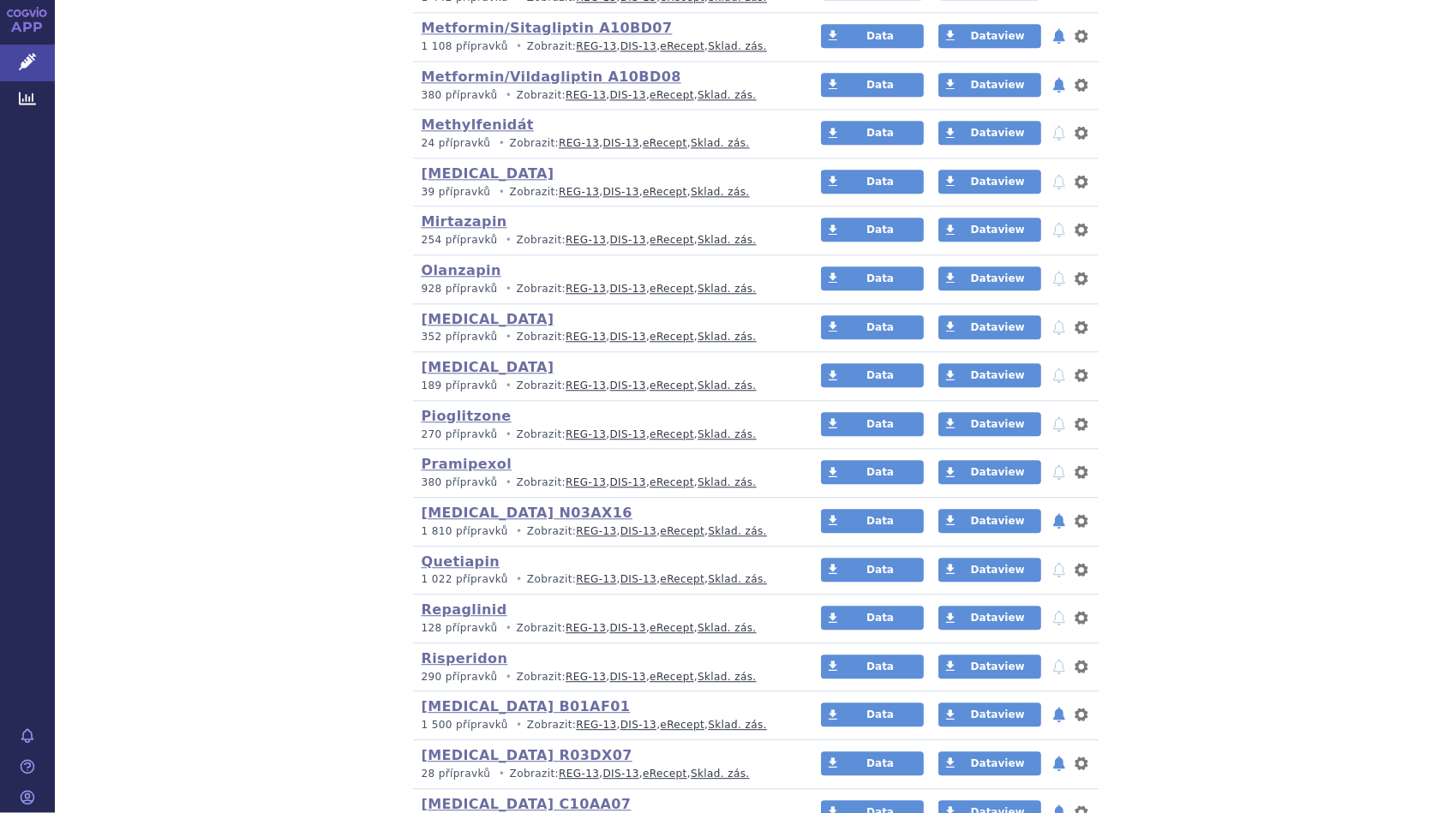
scroll to position [2826, 0]
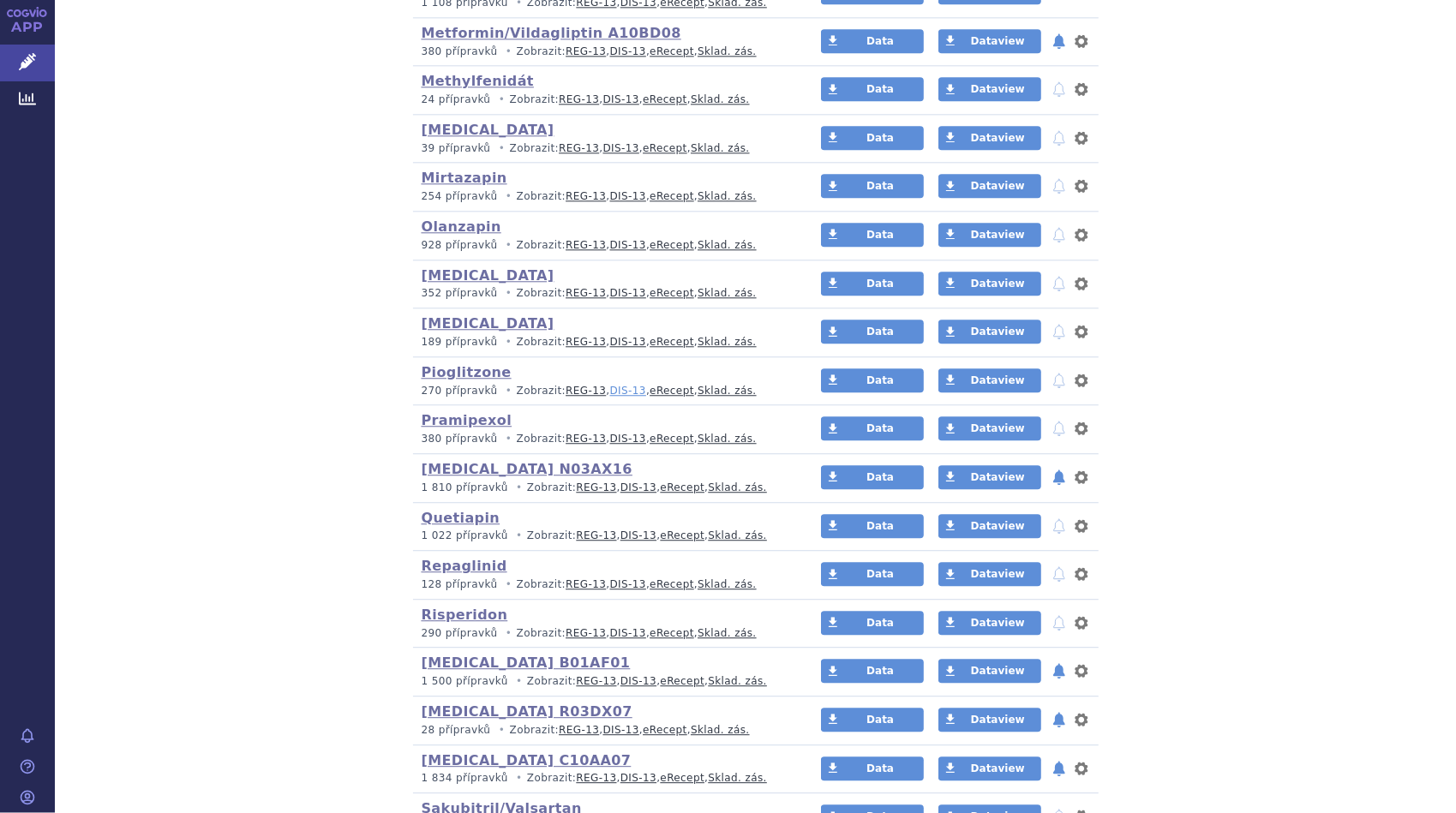
click at [610, 385] on link "DIS-13" at bounding box center [628, 391] width 36 height 12
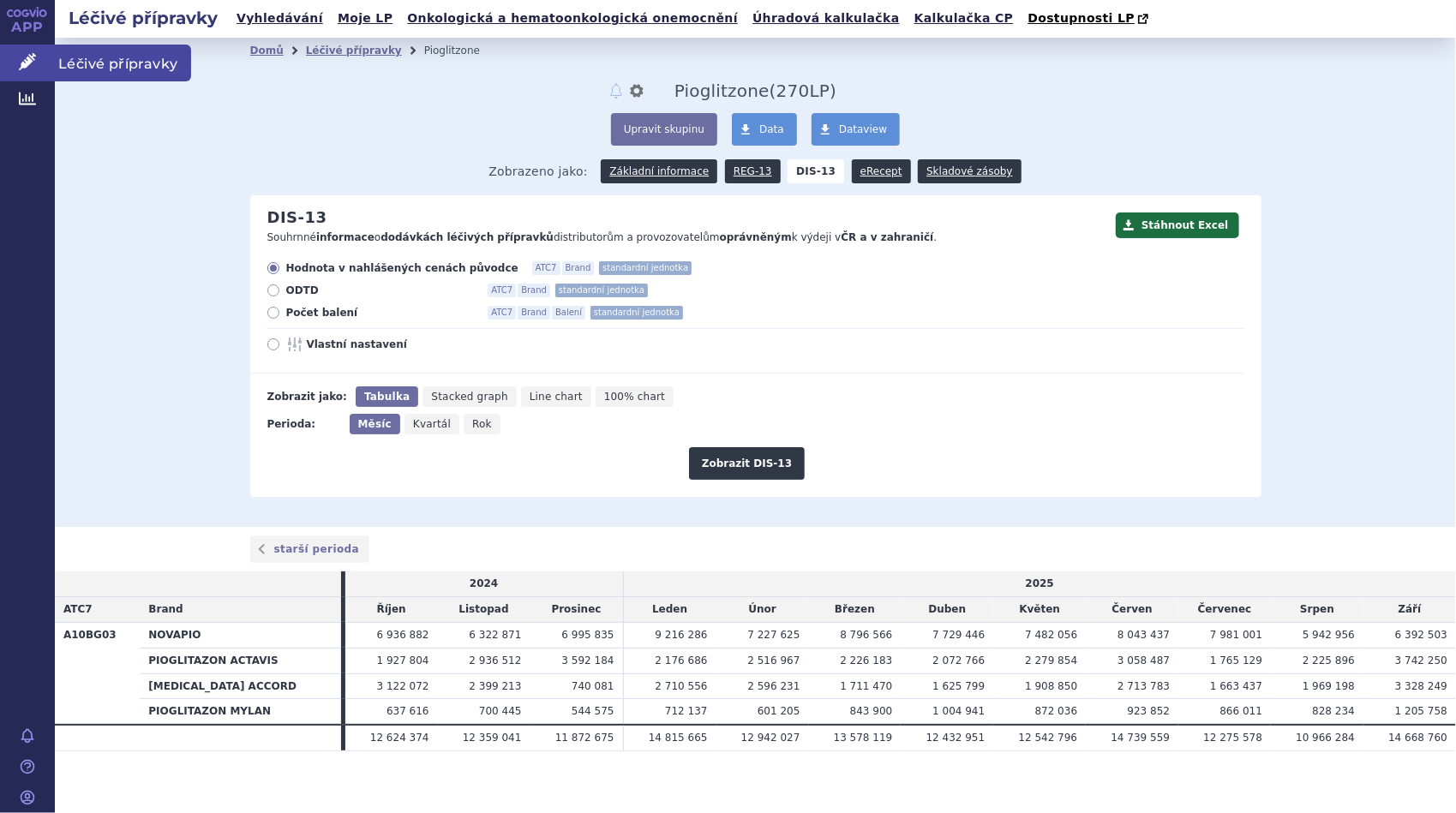
click at [103, 57] on span "Léčivé přípravky" at bounding box center [123, 62] width 136 height 36
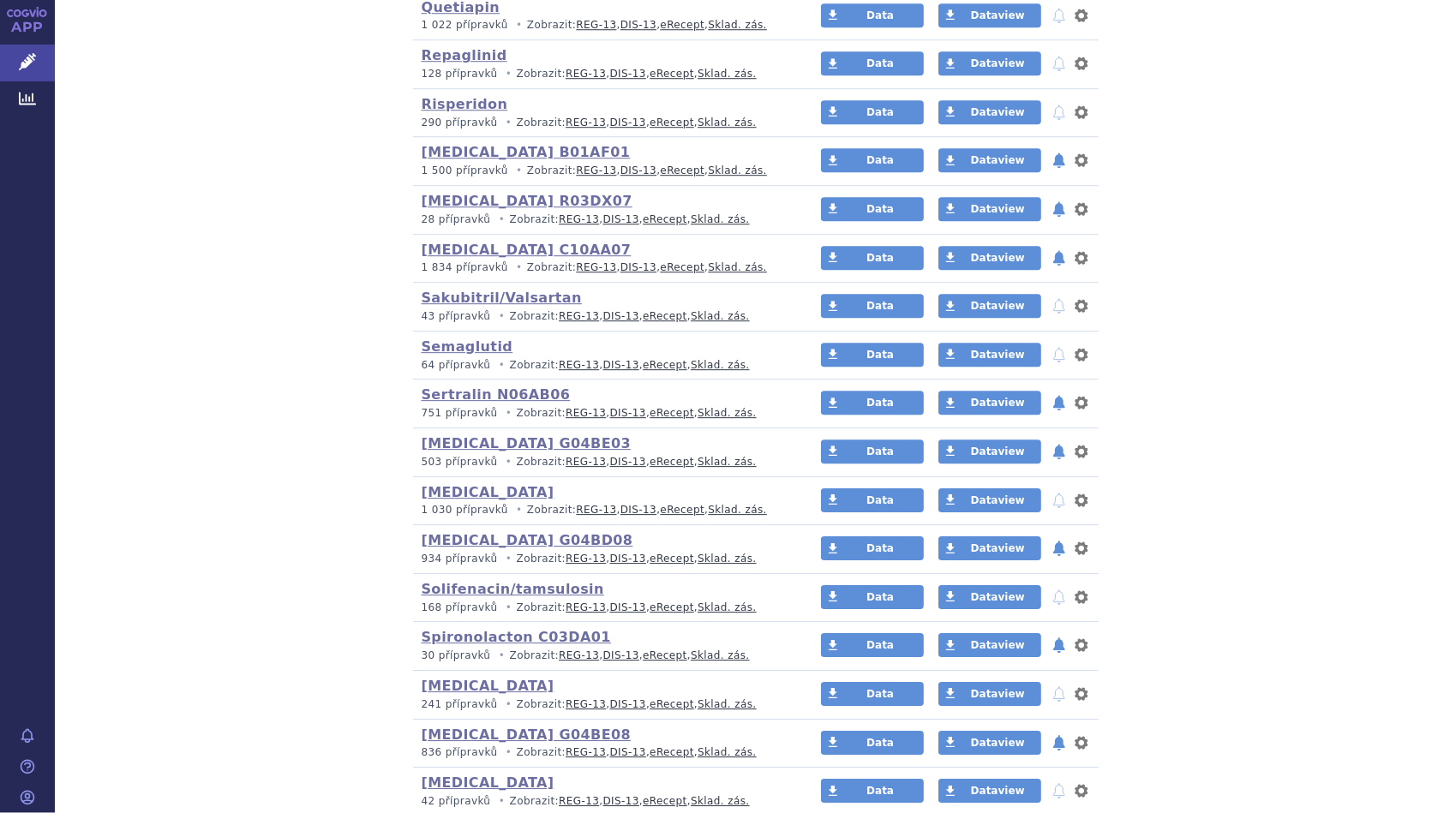
scroll to position [3341, 0]
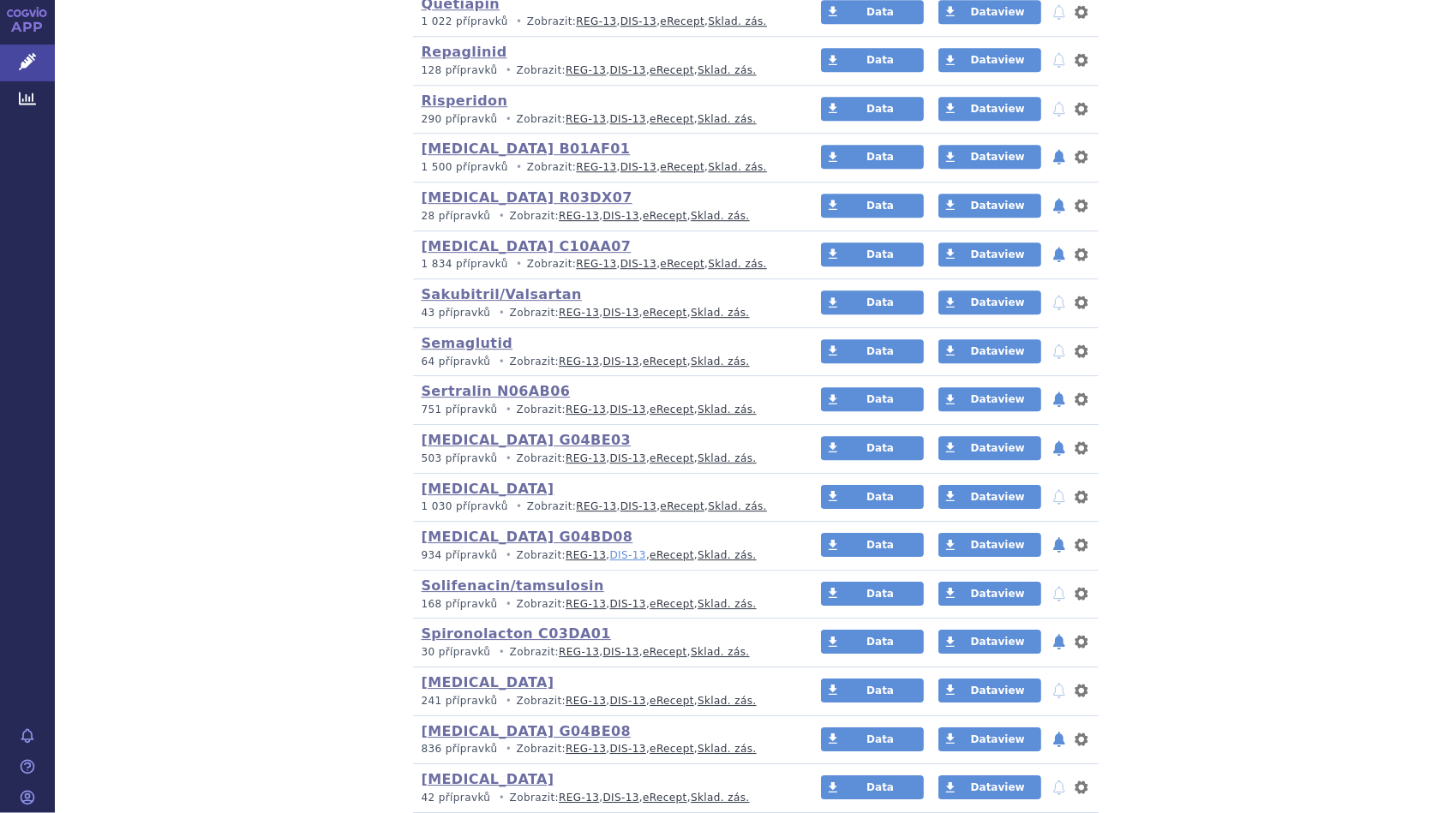
click at [614, 549] on link "DIS-13" at bounding box center [628, 555] width 36 height 12
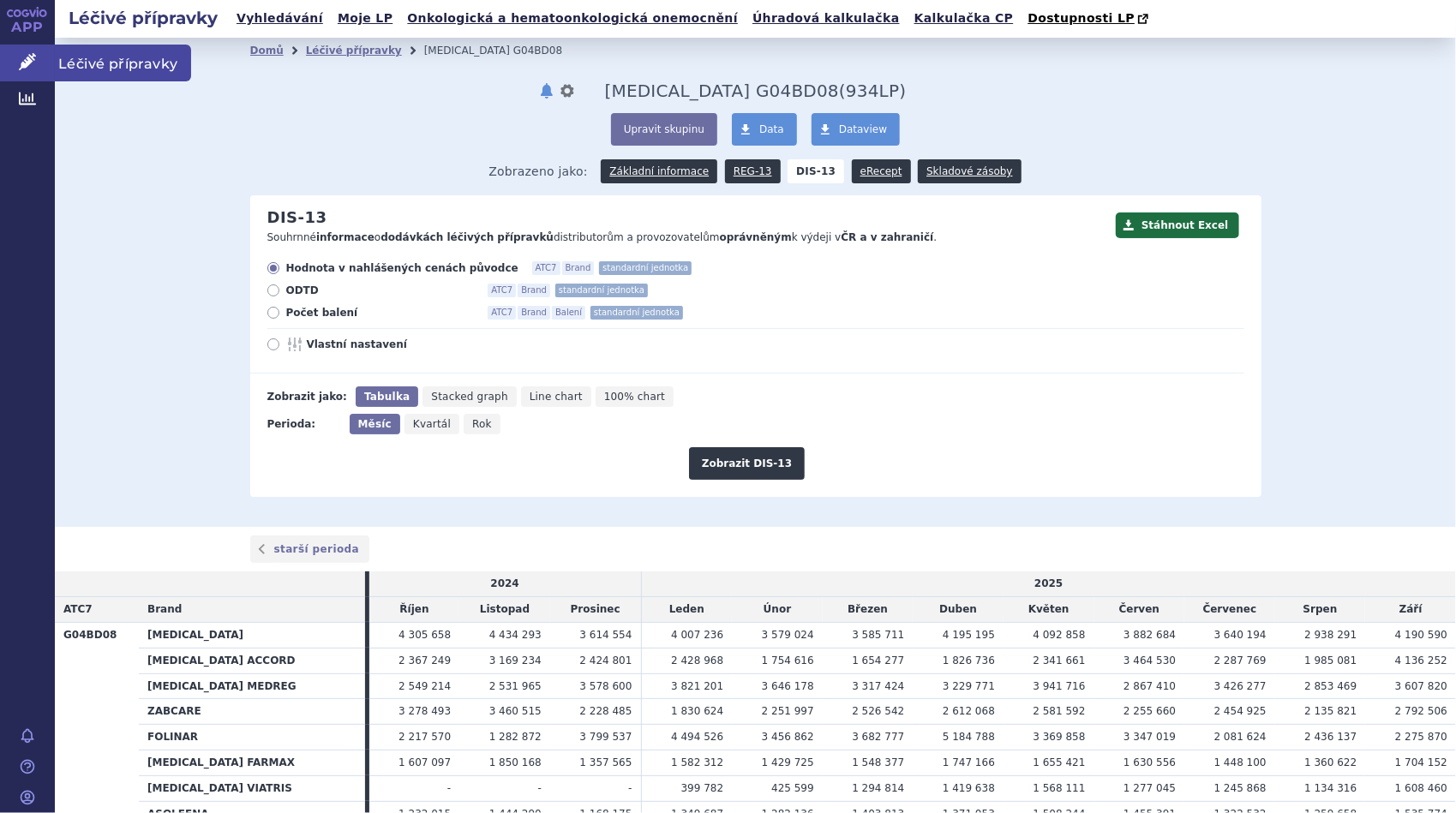
click at [67, 62] on span "Léčivé přípravky" at bounding box center [123, 62] width 136 height 36
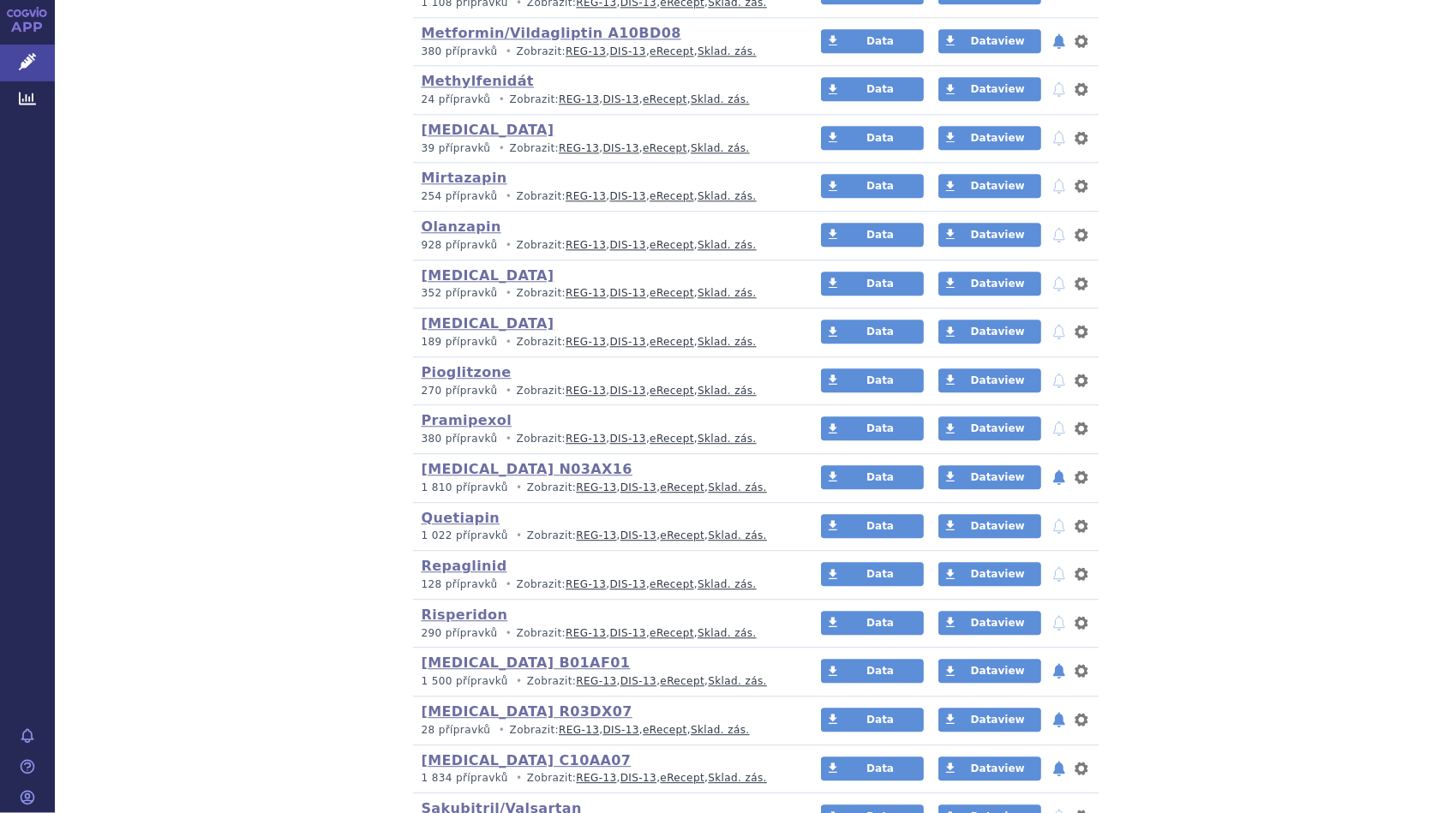
scroll to position [3426, 0]
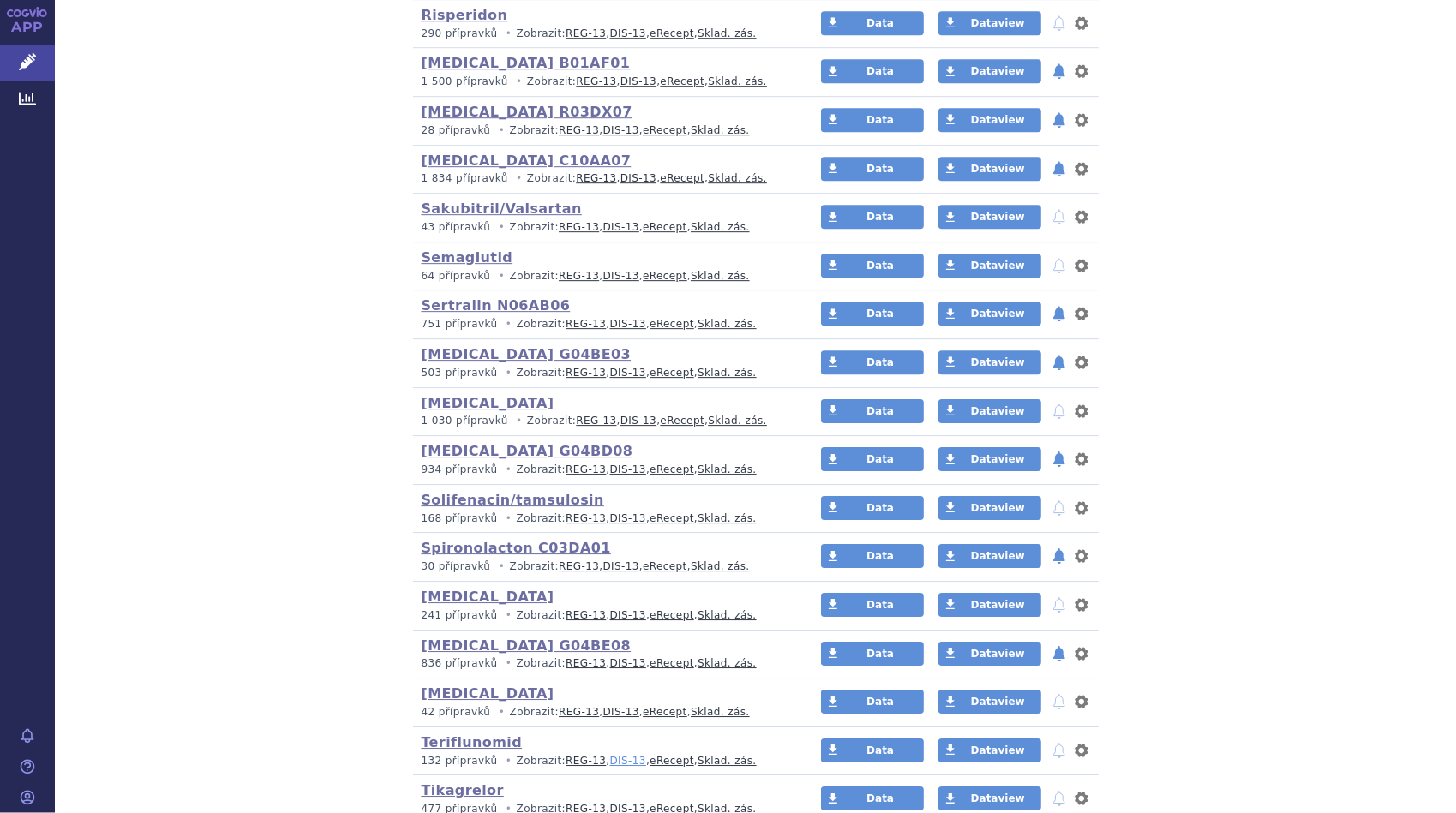
click at [610, 755] on link "DIS-13" at bounding box center [628, 761] width 36 height 12
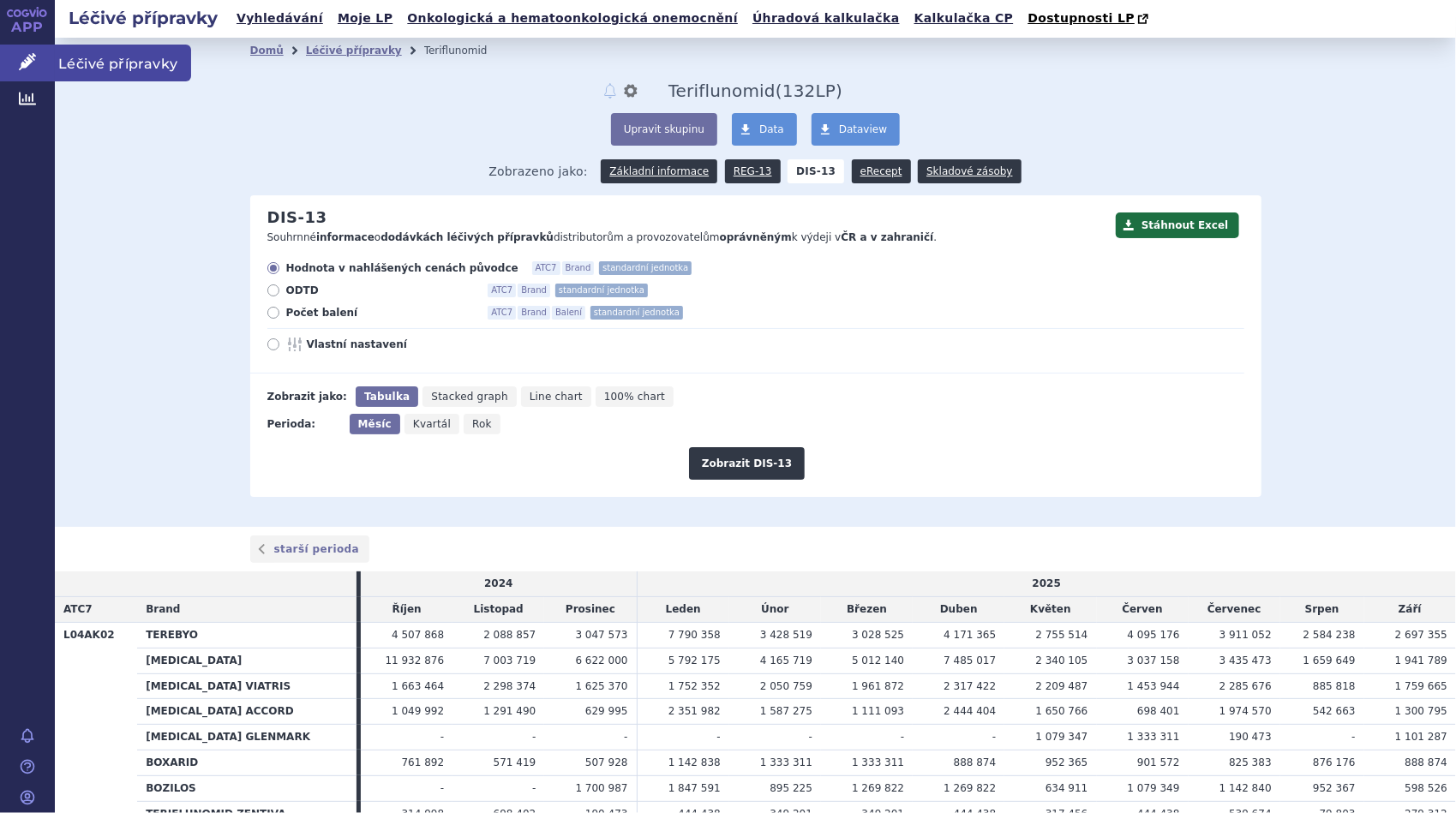
click at [82, 61] on span "Léčivé přípravky" at bounding box center [123, 62] width 136 height 36
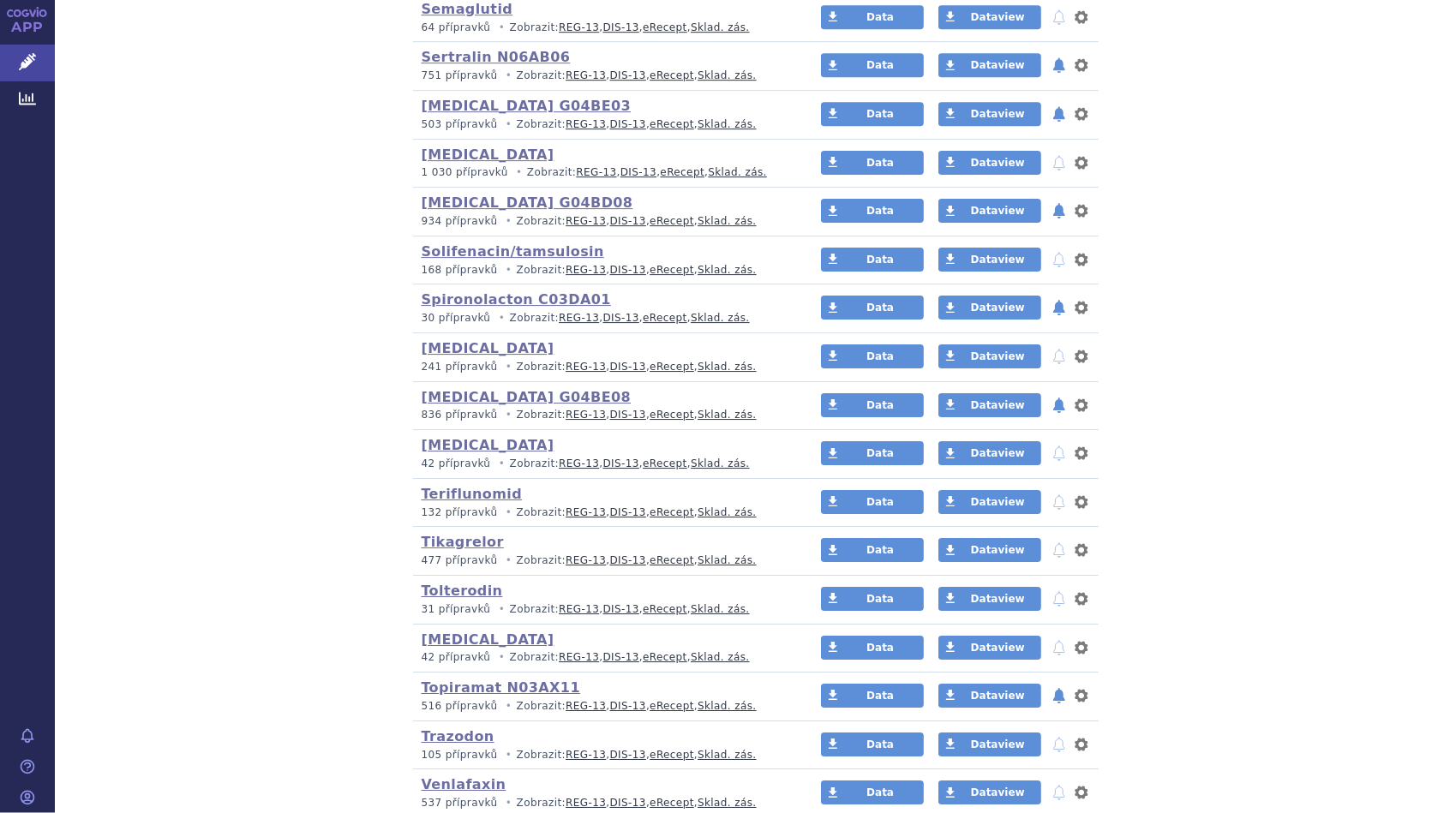
scroll to position [3683, 0]
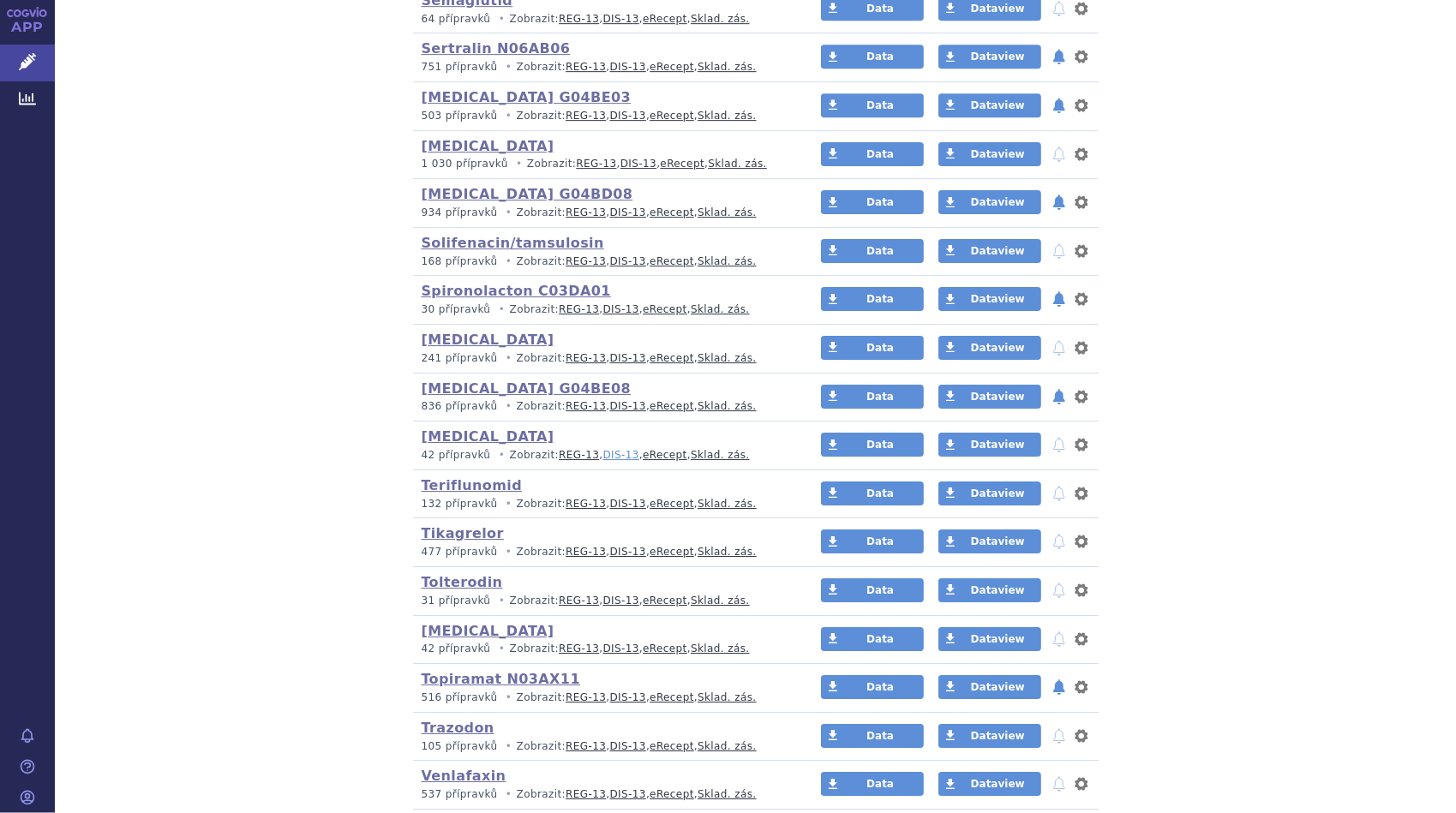
click at [603, 449] on link "DIS-13" at bounding box center [621, 455] width 36 height 12
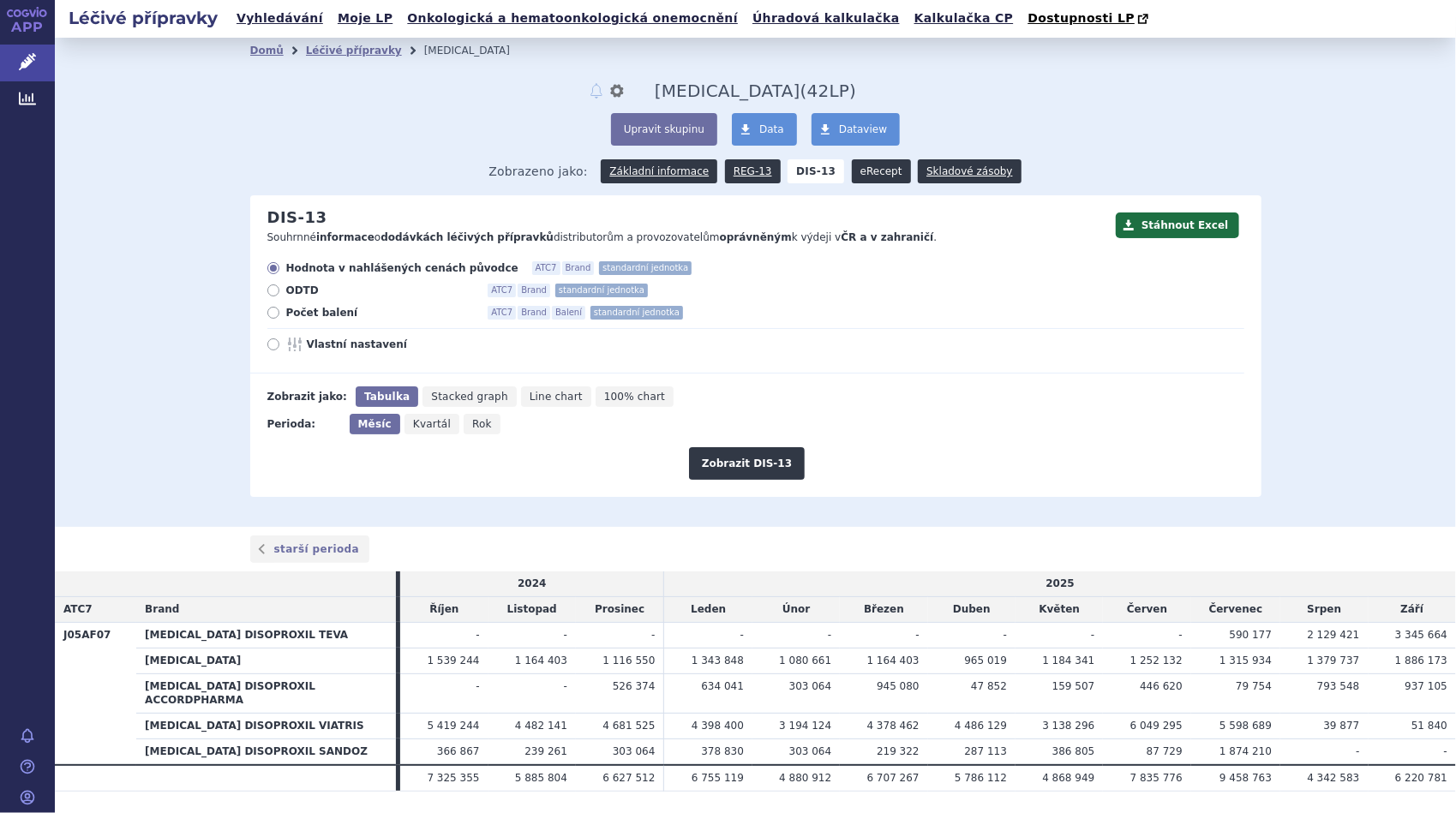
click at [858, 171] on link "eRecept" at bounding box center [881, 171] width 59 height 24
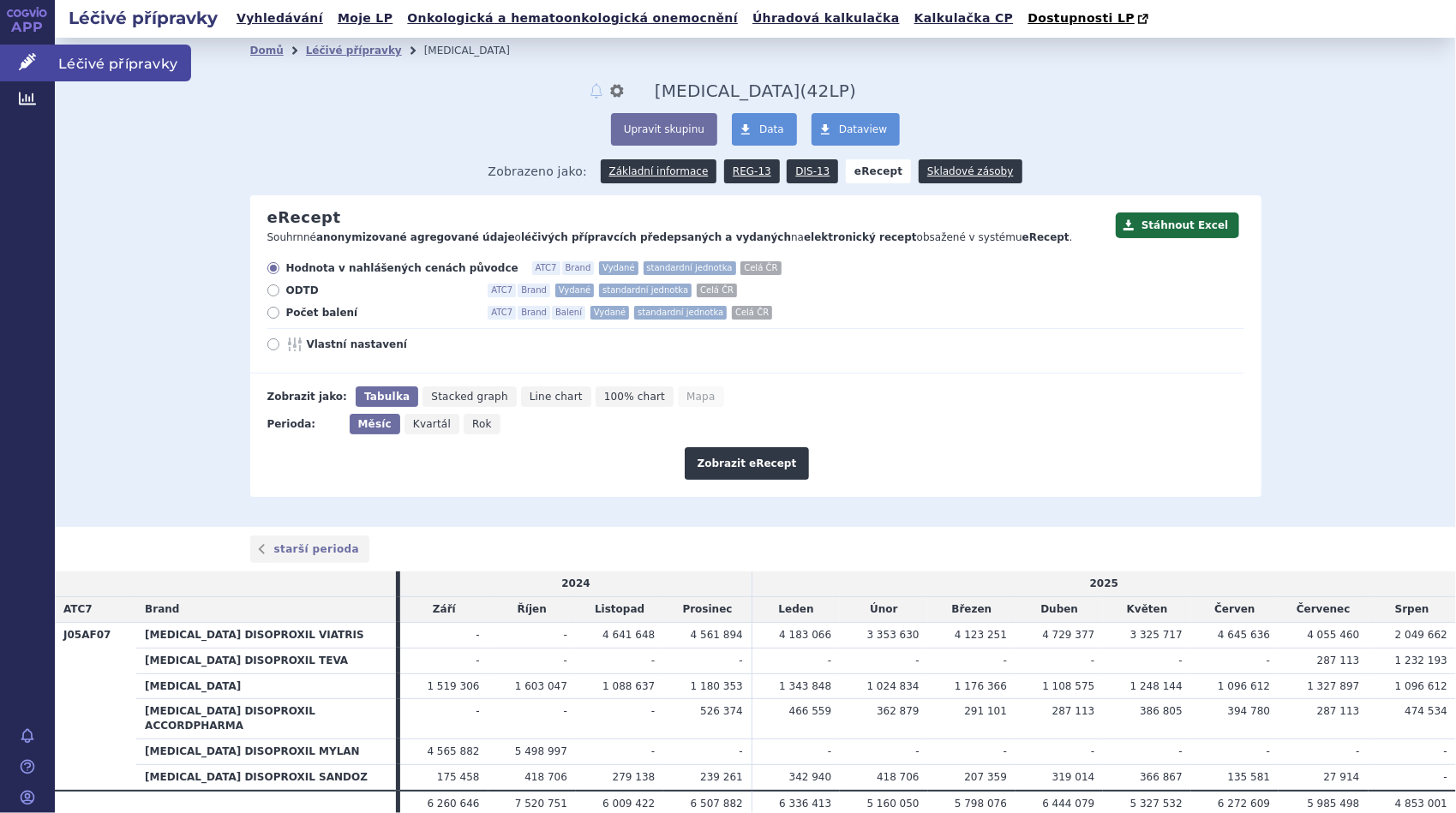
click at [108, 60] on span "Léčivé přípravky" at bounding box center [123, 62] width 136 height 36
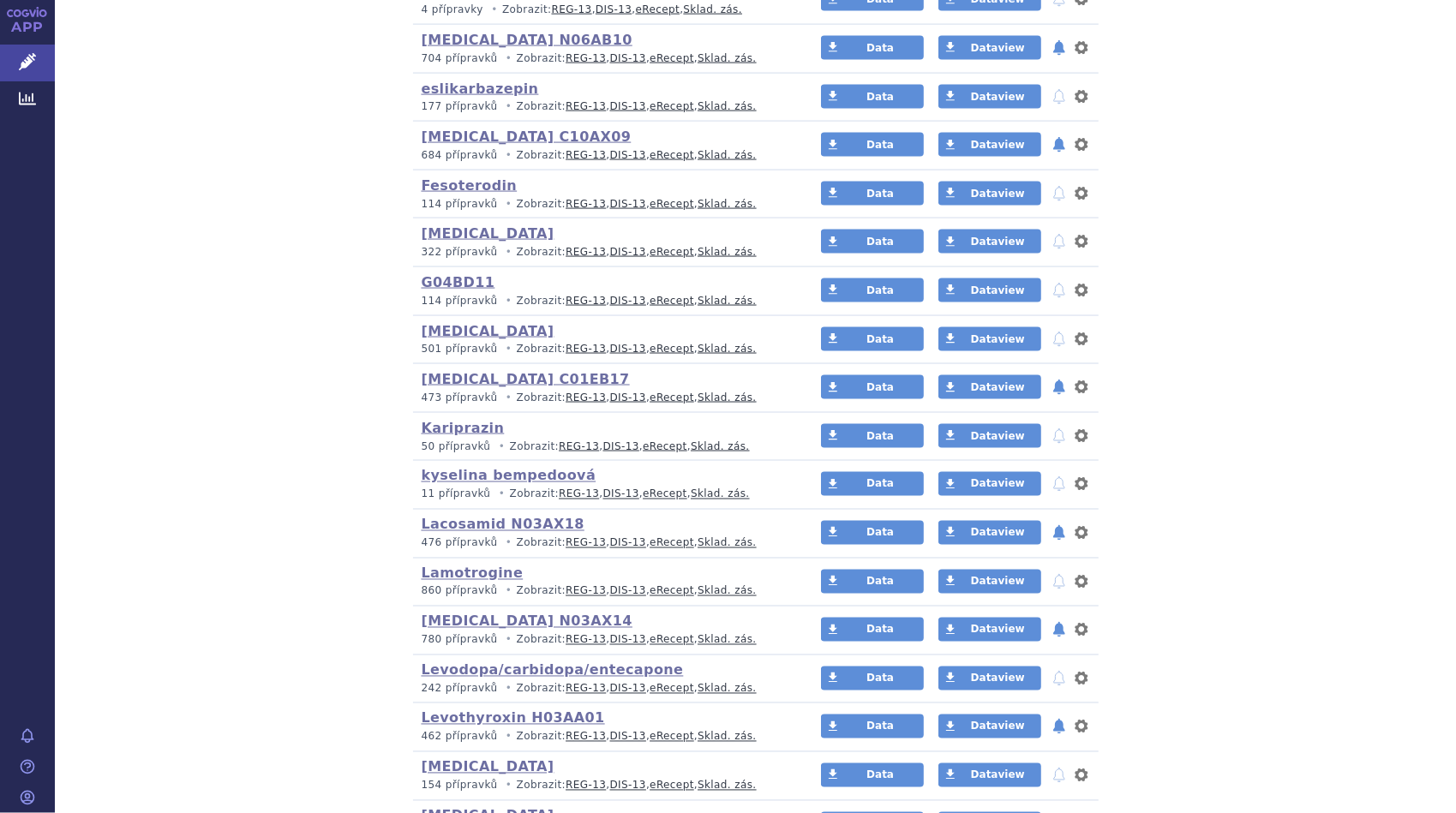
scroll to position [1713, 0]
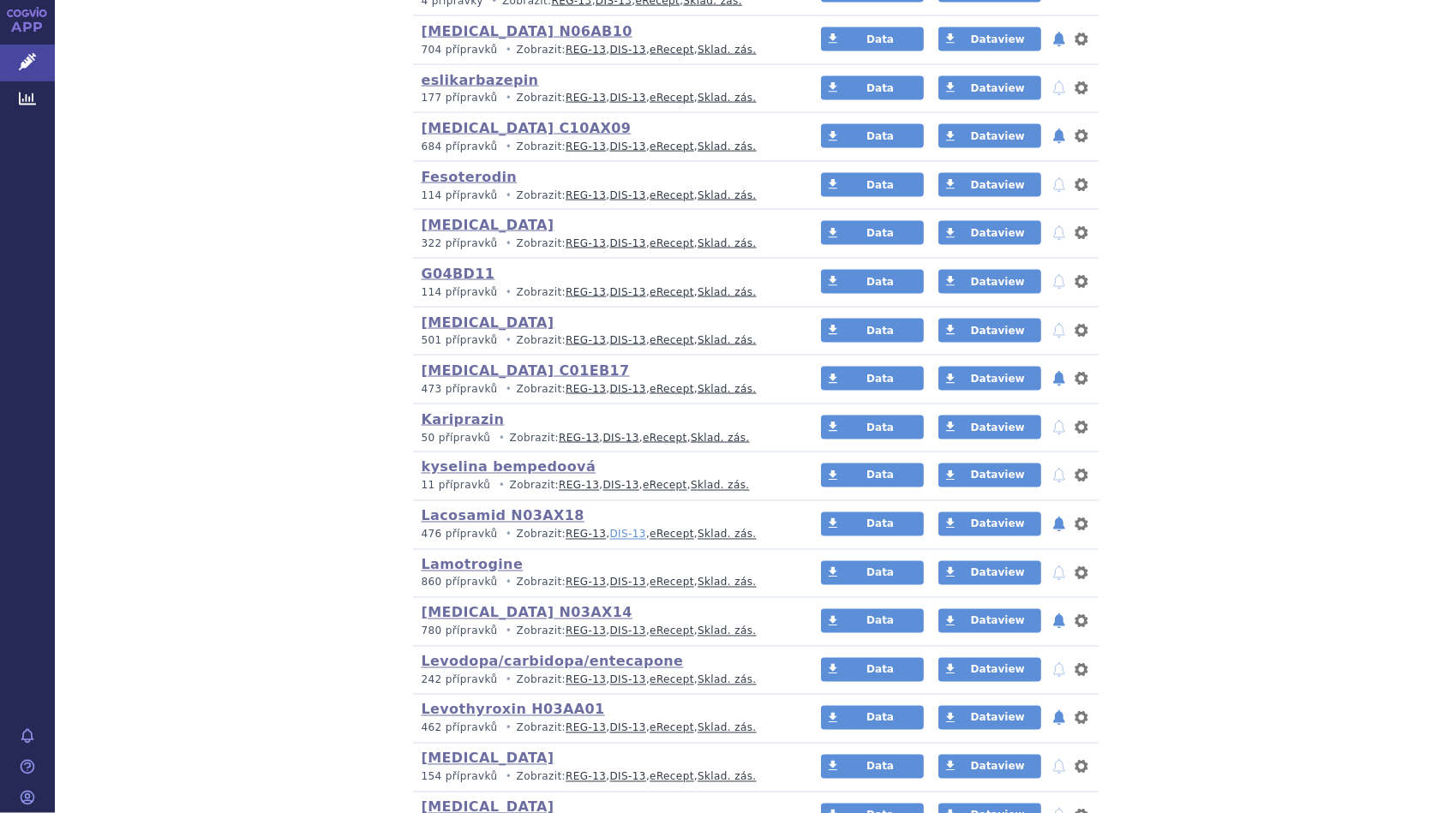
click at [612, 528] on link "DIS-13" at bounding box center [628, 534] width 36 height 12
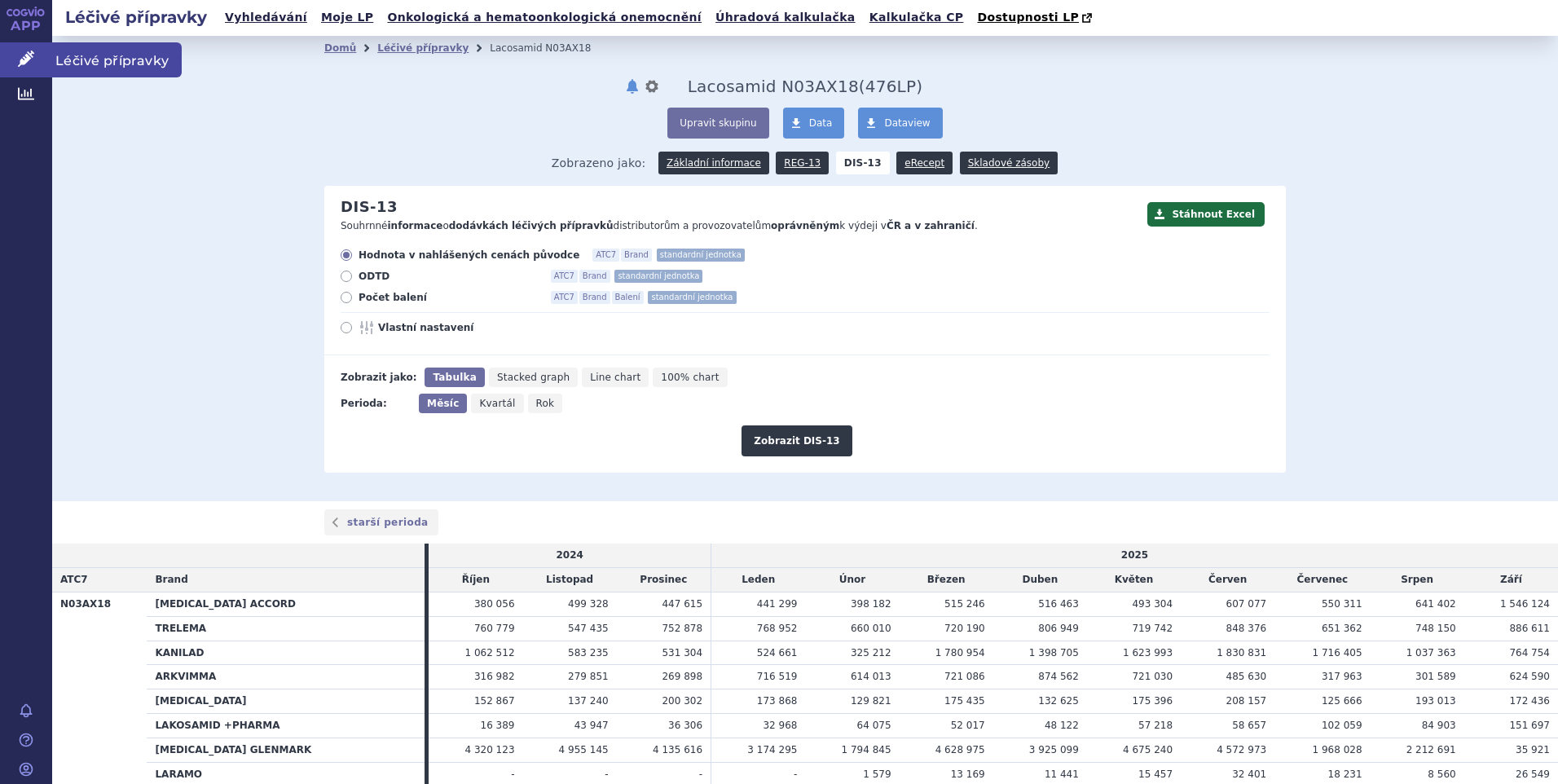
click at [81, 59] on span "Léčivé přípravky" at bounding box center [117, 59] width 129 height 34
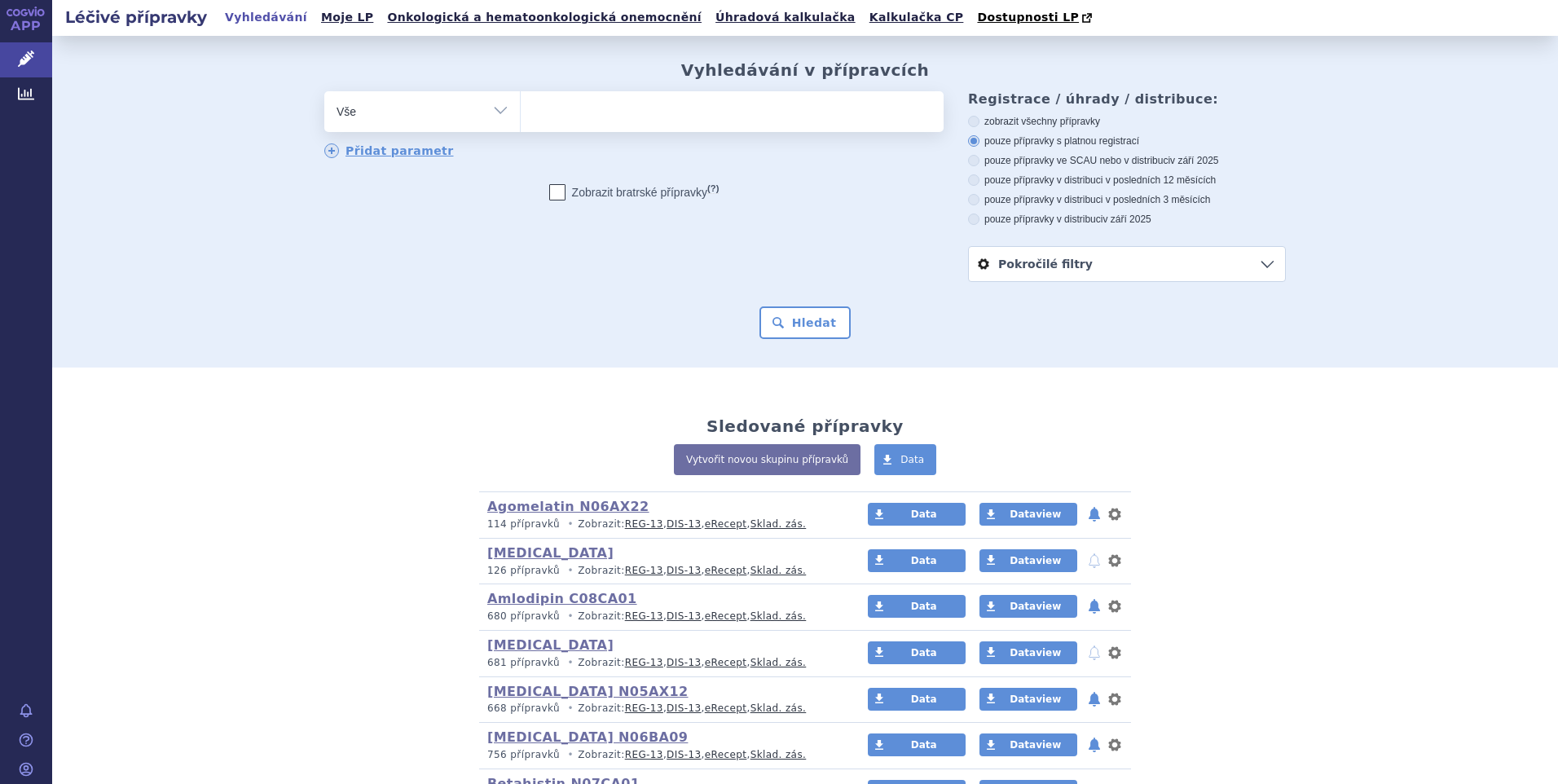
scroll to position [488, 0]
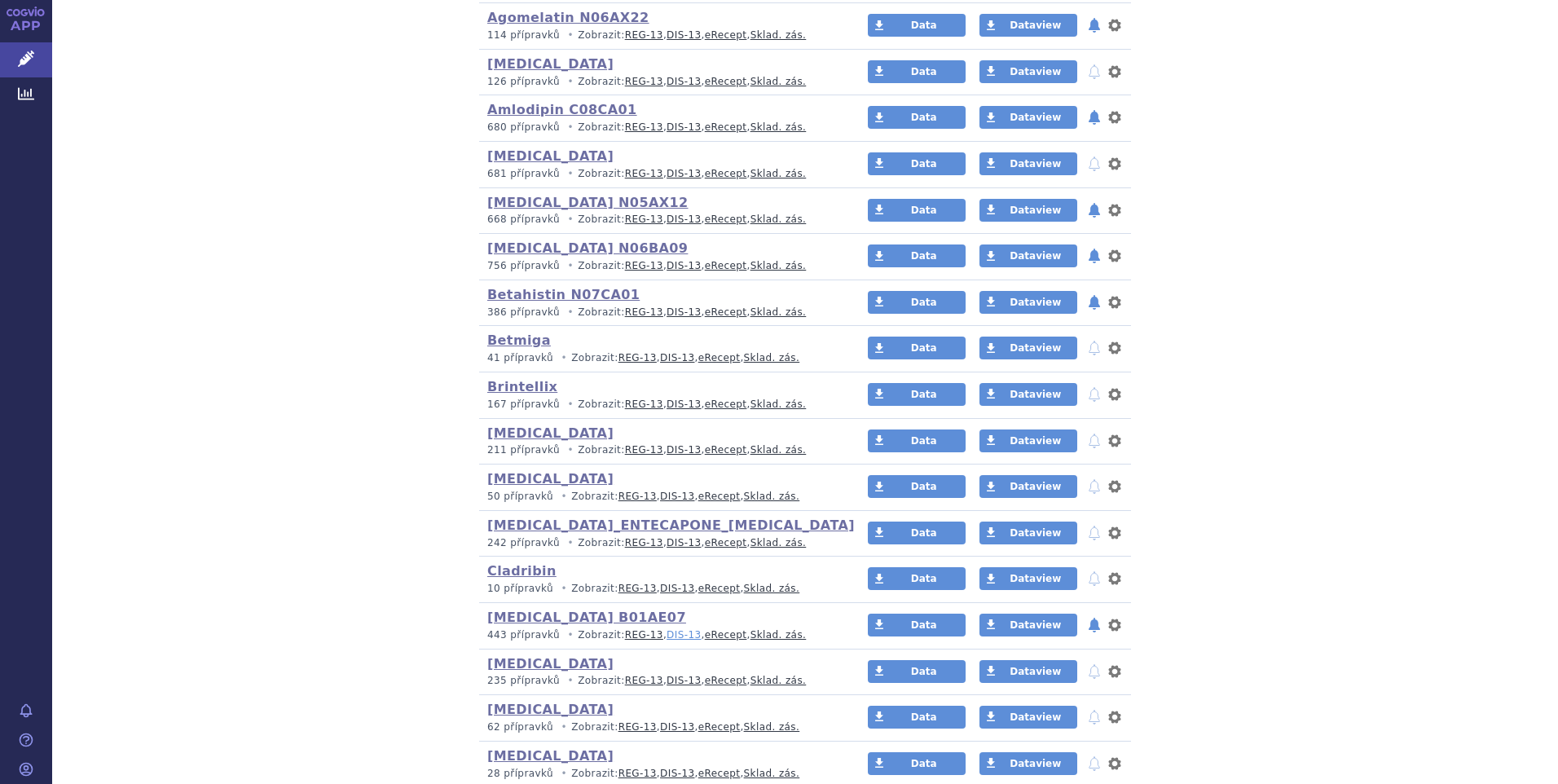
click at [667, 635] on link "DIS-13" at bounding box center [683, 635] width 34 height 12
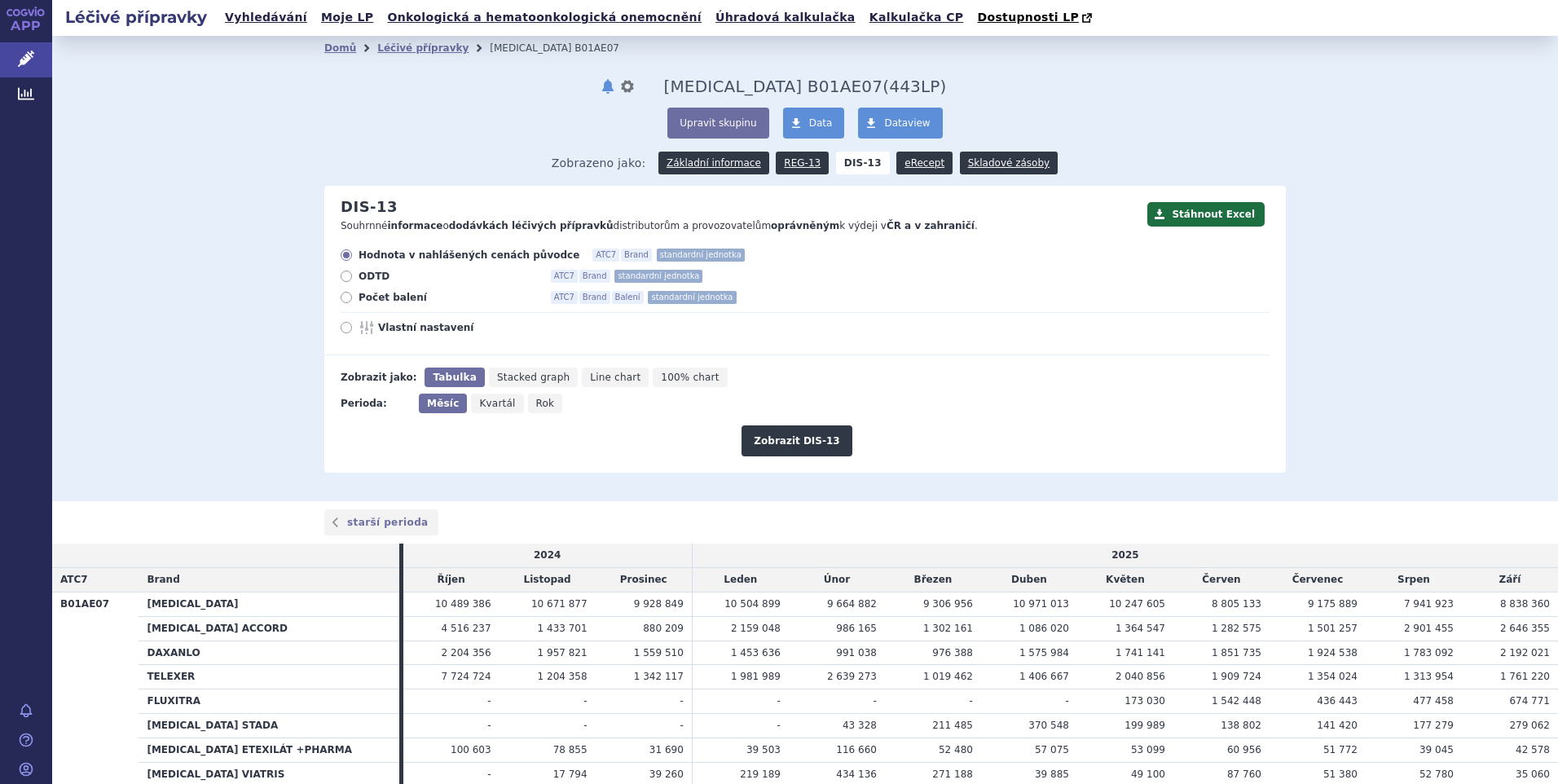
click at [351, 303] on label "Počet balení ATC7 Brand Balení standardní jednotka" at bounding box center [805, 297] width 929 height 13
click at [351, 303] on input "Počet balení ATC7 Brand Balení standardní jednotka" at bounding box center [347, 299] width 11 height 11
radio input "true"
click at [774, 445] on button "Zobrazit DIS-13" at bounding box center [796, 440] width 110 height 31
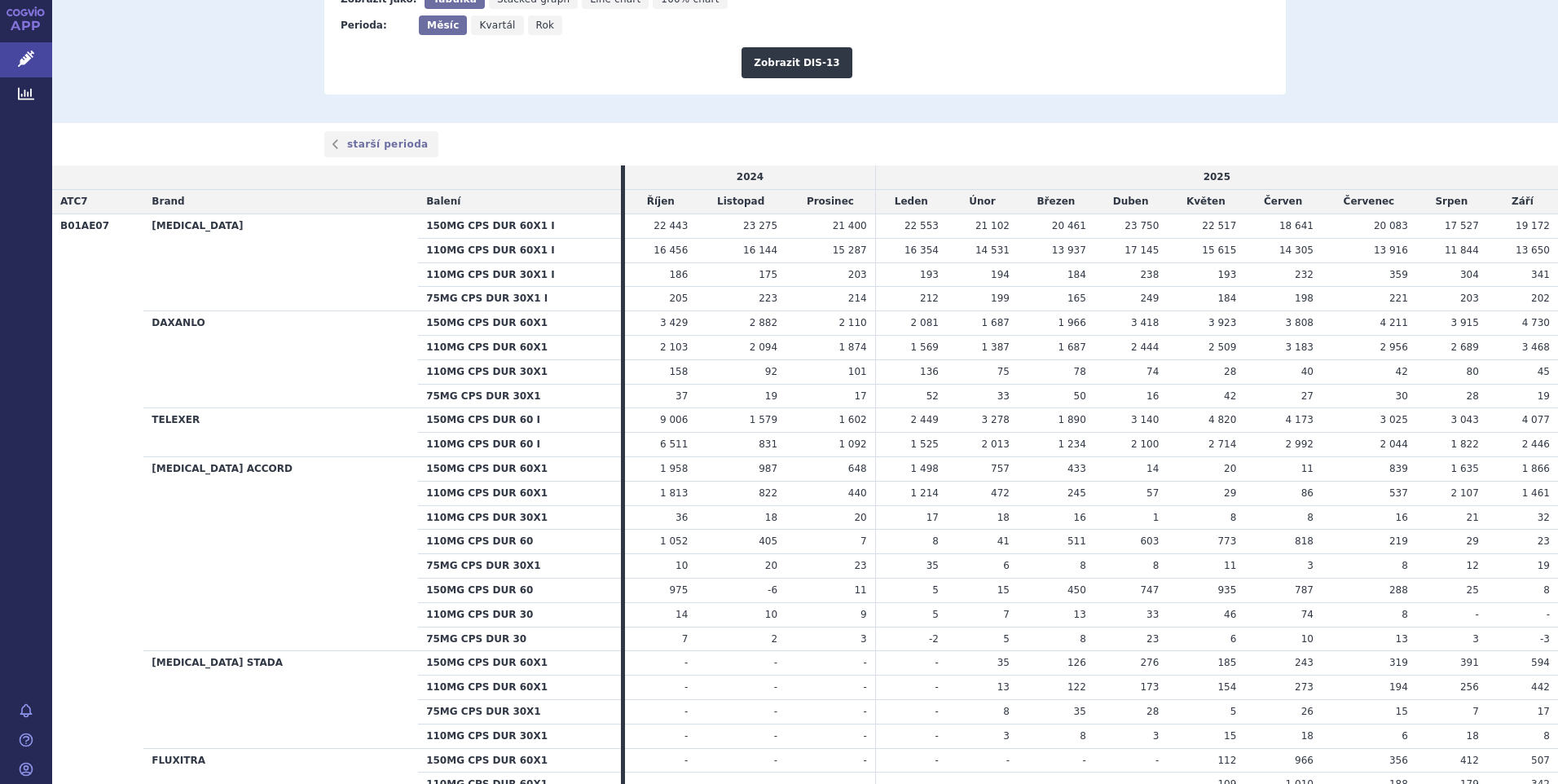
scroll to position [407, 0]
